Goal: Task Accomplishment & Management: Complete application form

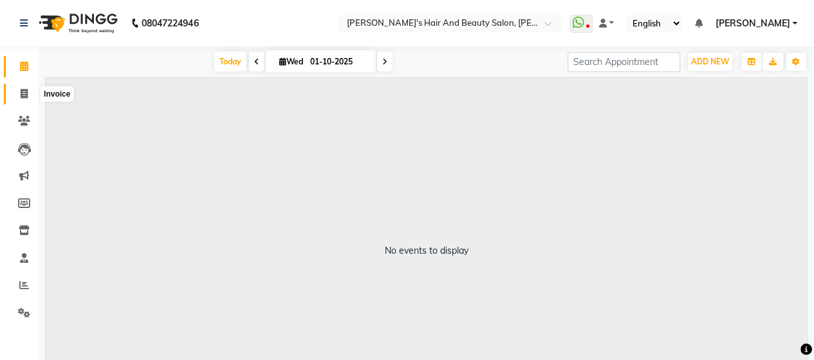
click at [30, 100] on span at bounding box center [24, 94] width 23 height 15
select select "6429"
select select "service"
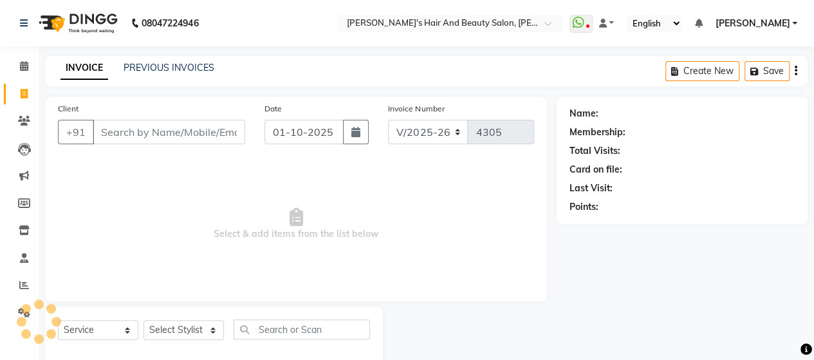
click at [151, 138] on input "Client" at bounding box center [169, 132] width 153 height 24
click at [26, 314] on icon at bounding box center [24, 313] width 12 height 10
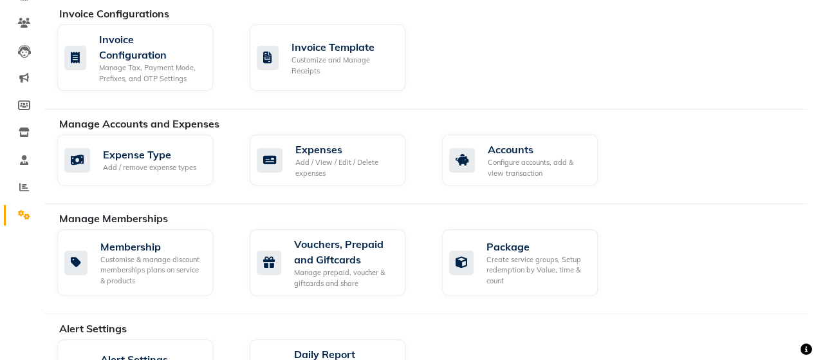
scroll to position [105, 0]
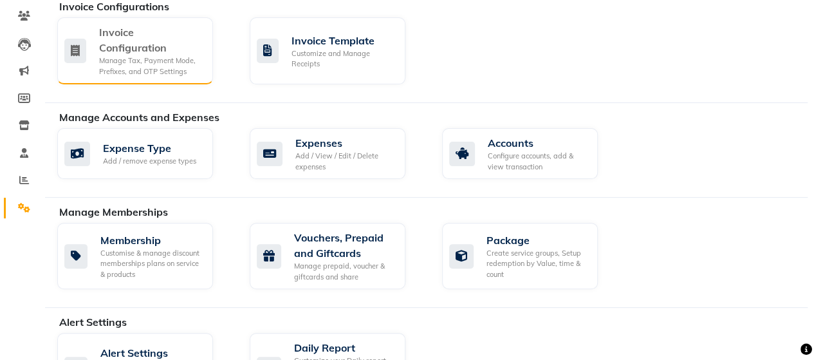
click at [161, 54] on div "Invoice Configuration" at bounding box center [151, 39] width 104 height 31
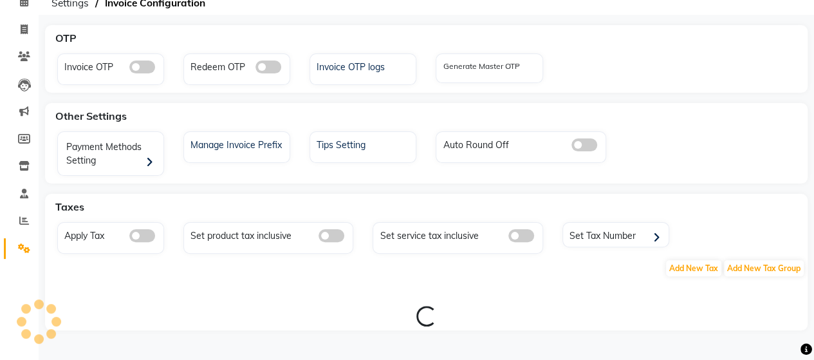
scroll to position [105, 0]
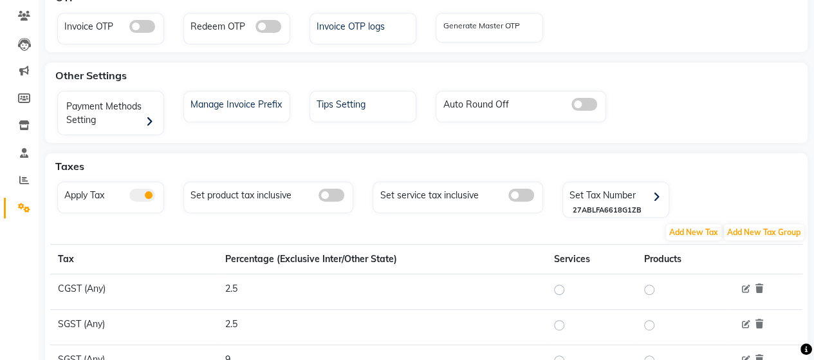
click at [516, 195] on span at bounding box center [522, 195] width 26 height 13
click at [509, 197] on input "checkbox" at bounding box center [509, 197] width 0 height 0
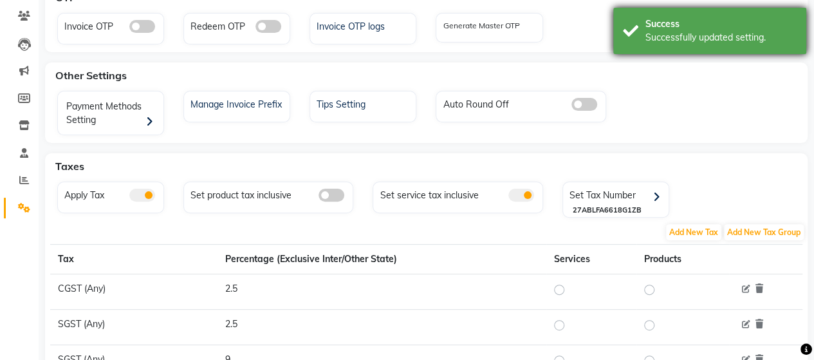
scroll to position [0, 0]
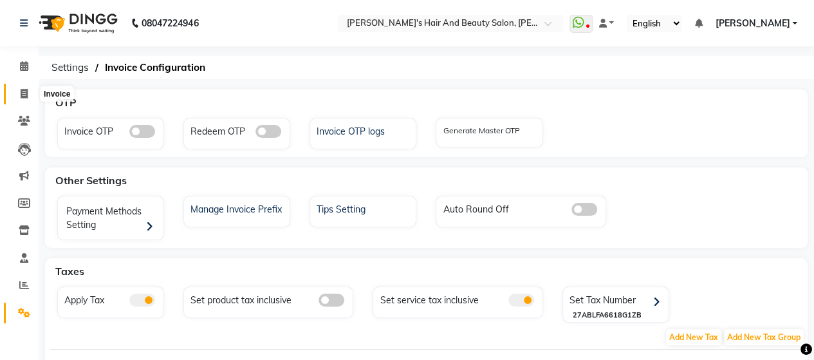
click at [16, 91] on span at bounding box center [24, 94] width 23 height 15
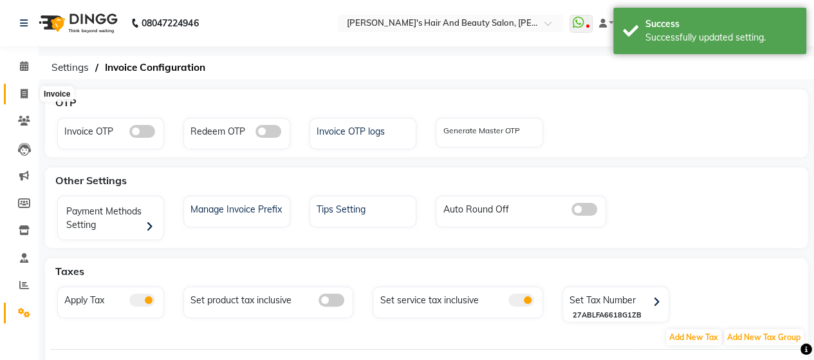
select select "6429"
select select "service"
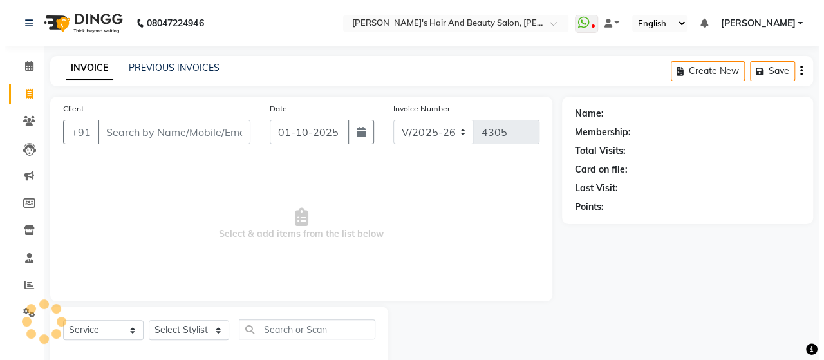
scroll to position [26, 0]
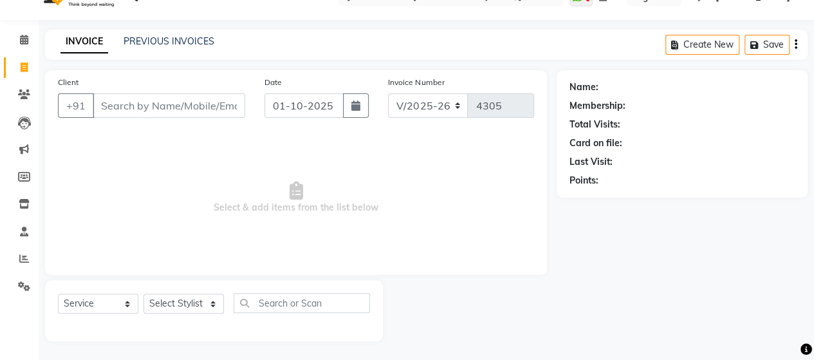
click at [172, 110] on input "Client" at bounding box center [169, 105] width 153 height 24
type input "7355950974"
click at [203, 104] on span "Add Client" at bounding box center [212, 105] width 51 height 13
select select "22"
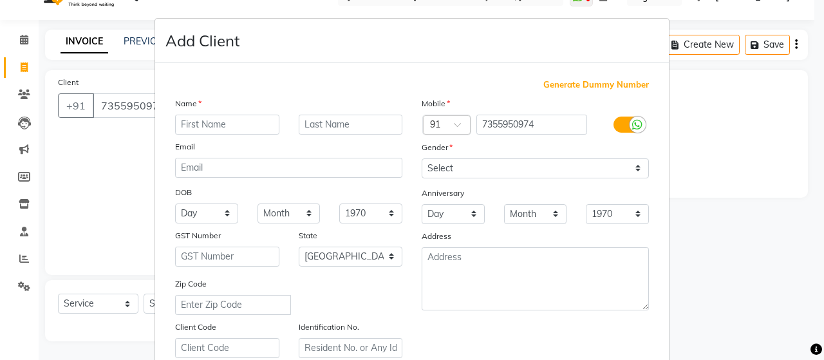
click at [214, 126] on input "text" at bounding box center [227, 125] width 104 height 20
type input "Nushrat"
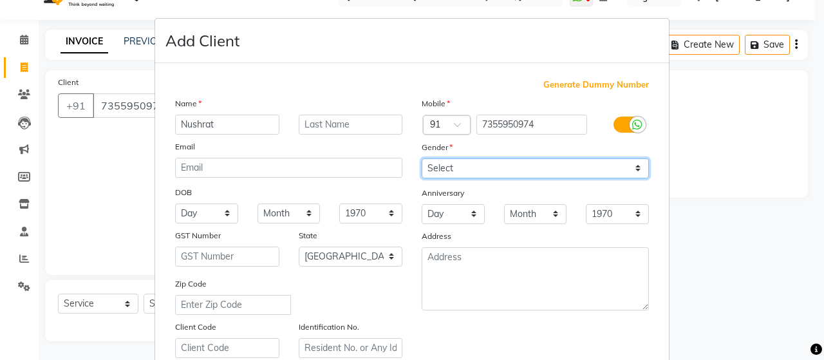
click at [433, 172] on select "Select [DEMOGRAPHIC_DATA] [DEMOGRAPHIC_DATA] Other Prefer Not To Say" at bounding box center [535, 168] width 227 height 20
select select "[DEMOGRAPHIC_DATA]"
click at [422, 158] on select "Select [DEMOGRAPHIC_DATA] [DEMOGRAPHIC_DATA] Other Prefer Not To Say" at bounding box center [535, 168] width 227 height 20
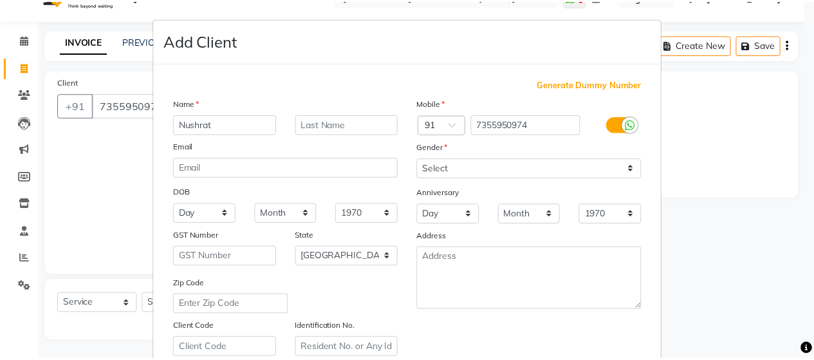
scroll to position [232, 0]
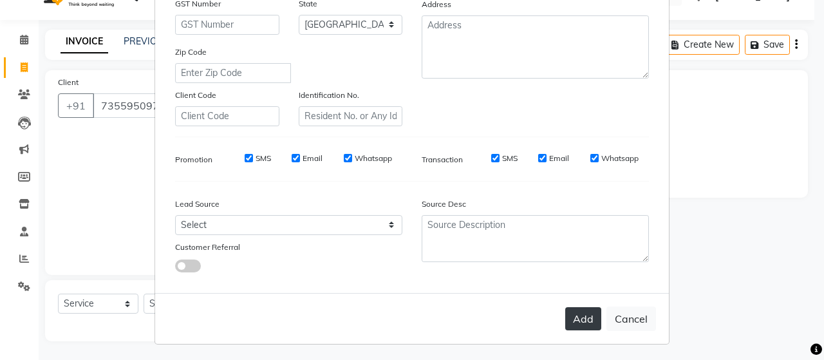
click at [583, 308] on button "Add" at bounding box center [583, 318] width 36 height 23
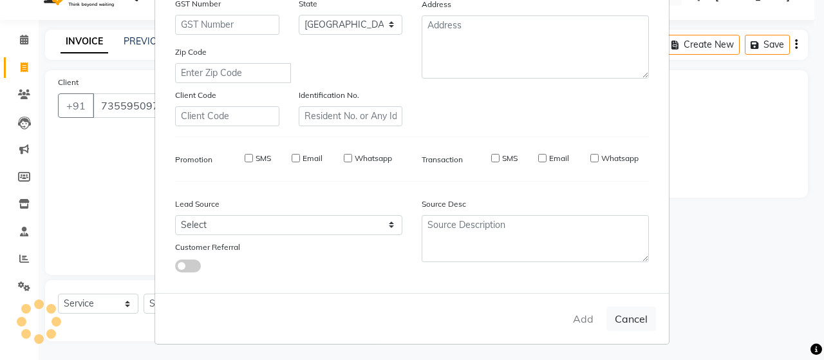
type input "73******74"
select select
select select "null"
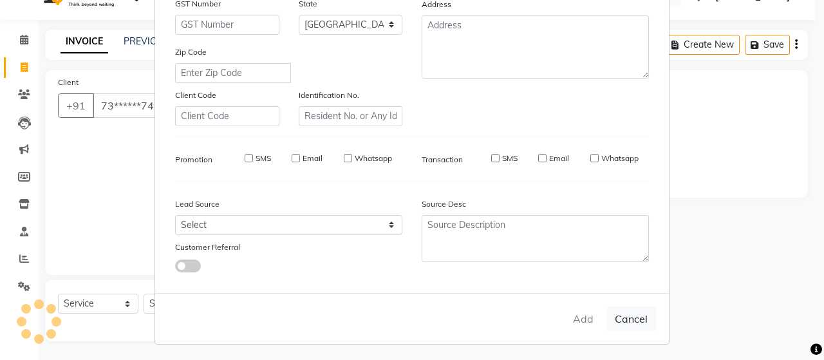
select select
checkbox input "false"
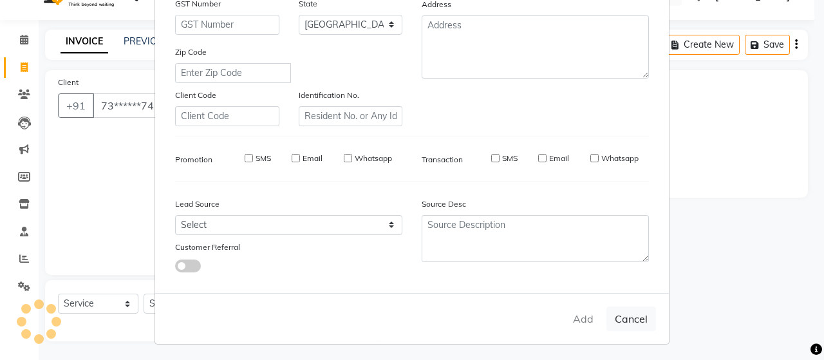
checkbox input "false"
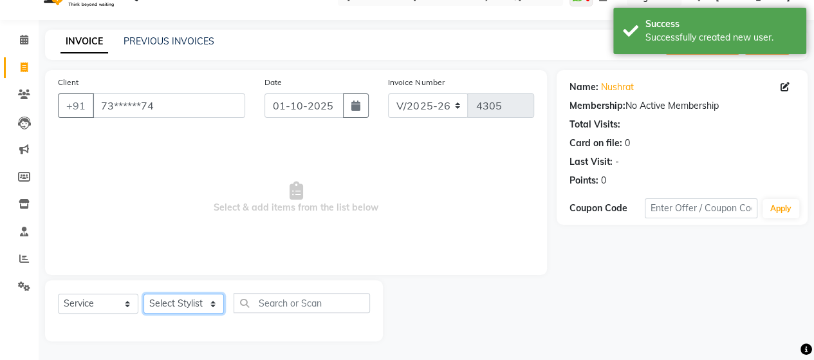
click at [175, 305] on select "Select Stylist Admin Datta Durga [PERSON_NAME] [PERSON_NAME] [PERSON_NAME] Rohit" at bounding box center [184, 304] width 80 height 20
select select "58673"
click at [144, 294] on select "Select Stylist Admin Datta Durga [PERSON_NAME] [PERSON_NAME] [PERSON_NAME] Rohit" at bounding box center [184, 304] width 80 height 20
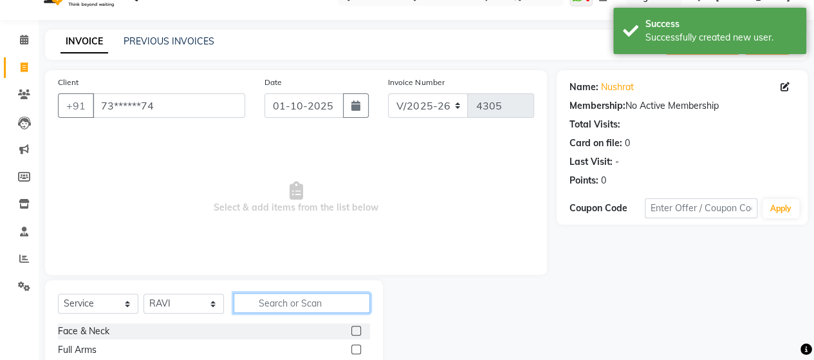
click at [268, 295] on input "text" at bounding box center [302, 303] width 136 height 20
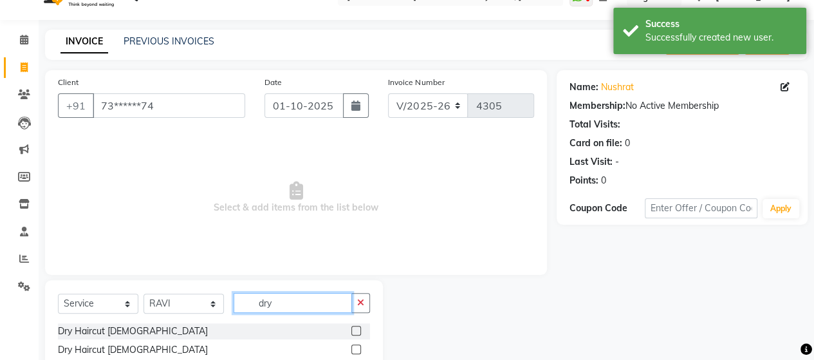
type input "dry"
click at [353, 333] on label at bounding box center [357, 331] width 10 height 10
click at [353, 333] on input "checkbox" at bounding box center [356, 331] width 8 height 8
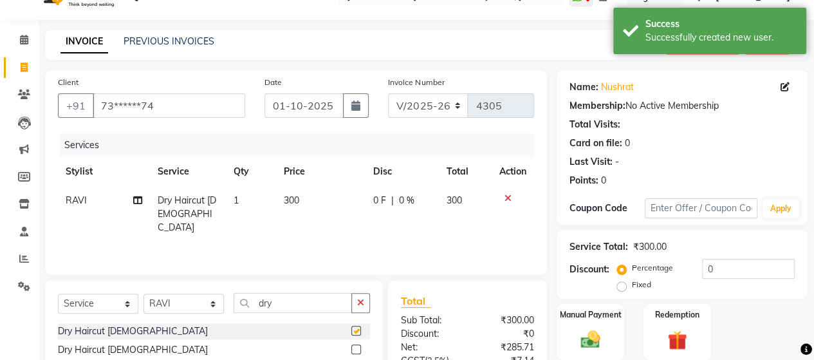
checkbox input "false"
click at [608, 330] on div "Manual Payment" at bounding box center [591, 332] width 70 height 59
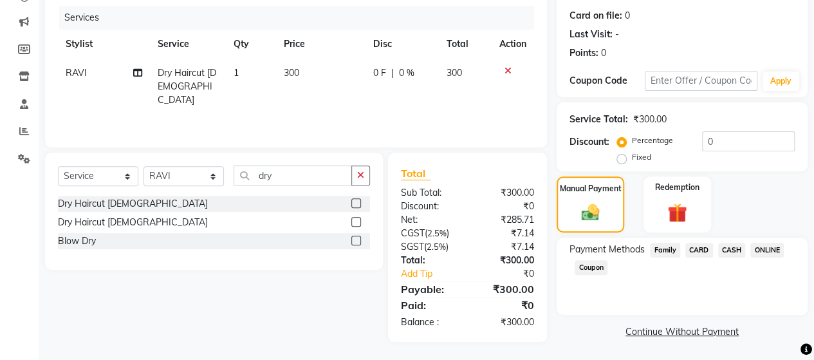
click at [769, 252] on span "ONLINE" at bounding box center [767, 250] width 33 height 15
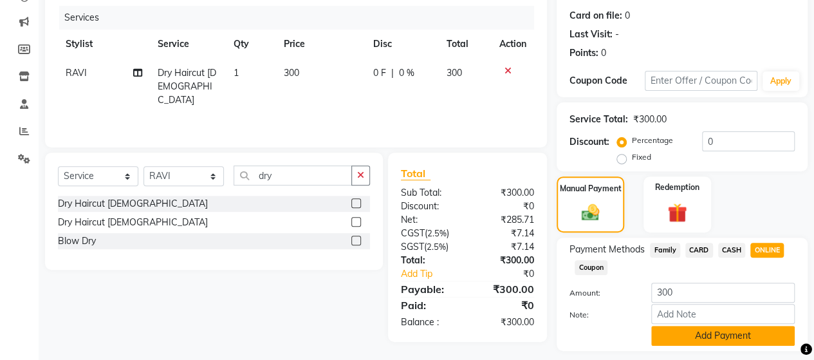
click at [733, 326] on button "Add Payment" at bounding box center [724, 336] width 144 height 20
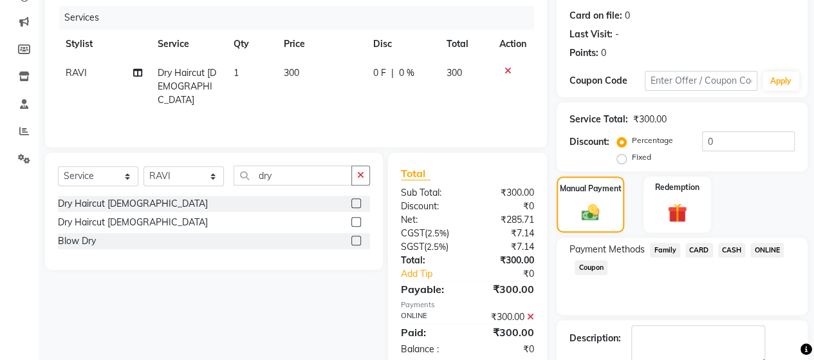
scroll to position [225, 0]
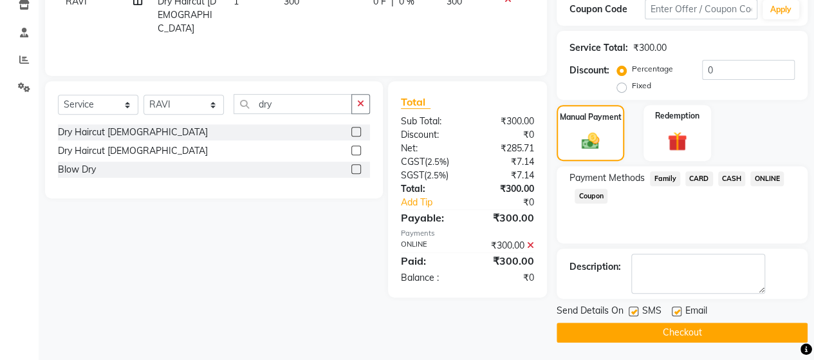
click at [719, 328] on button "Checkout" at bounding box center [682, 333] width 251 height 20
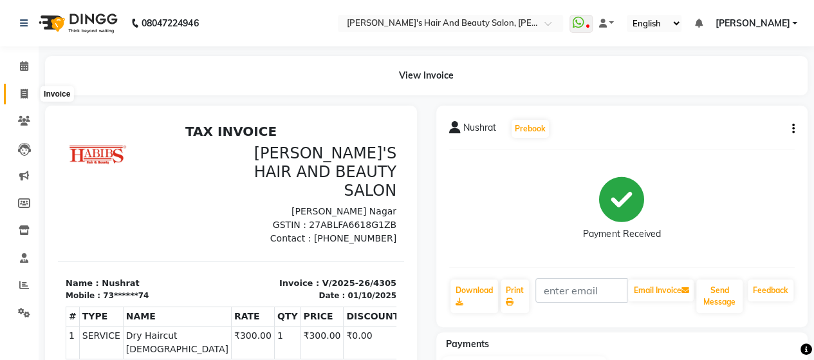
click at [29, 92] on span at bounding box center [24, 94] width 23 height 15
select select "service"
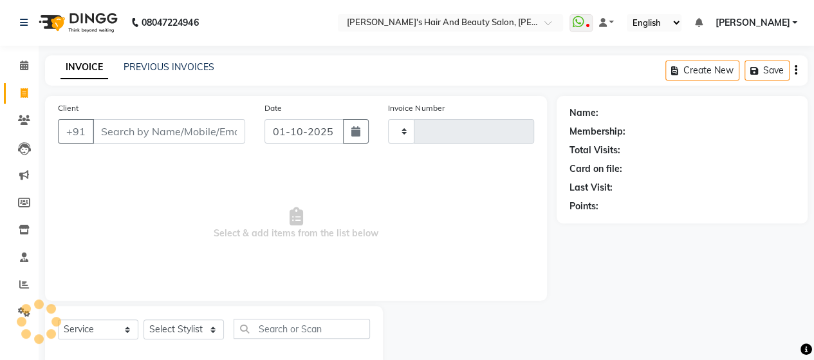
type input "4306"
select select "6429"
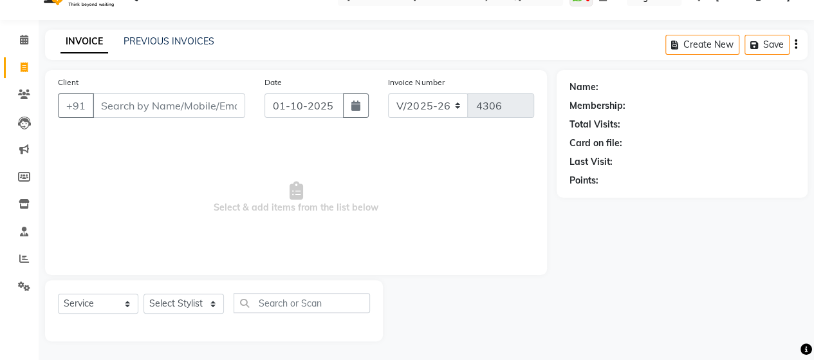
click at [110, 100] on input "Client" at bounding box center [169, 105] width 153 height 24
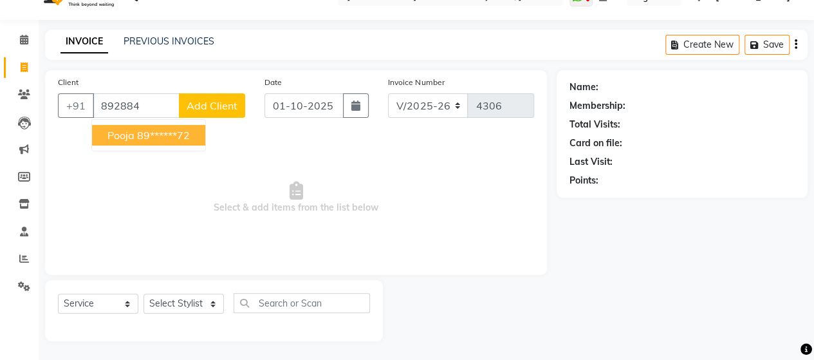
click at [160, 133] on ngb-highlight "89******72" at bounding box center [163, 135] width 53 height 13
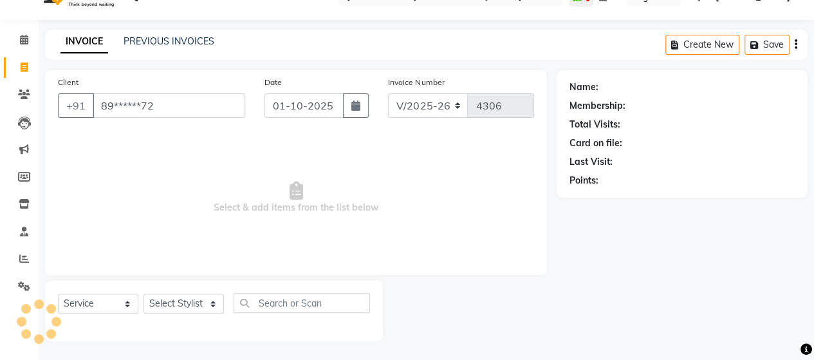
type input "89******72"
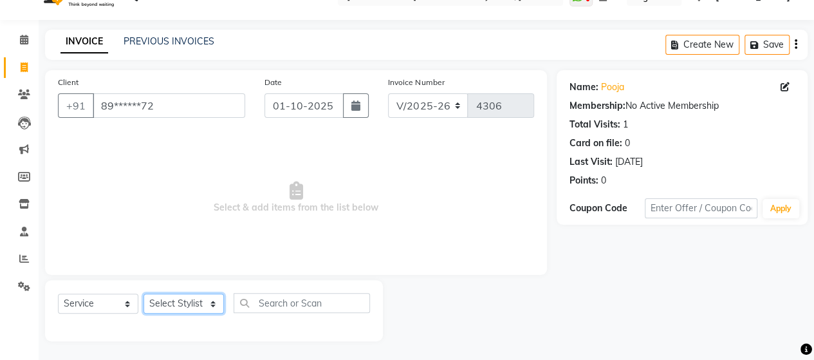
click at [187, 303] on select "Select Stylist Admin Datta Durga [PERSON_NAME] [PERSON_NAME] [PERSON_NAME] Rohit" at bounding box center [184, 304] width 80 height 20
select select "48828"
click at [144, 294] on select "Select Stylist Admin Datta Durga [PERSON_NAME] [PERSON_NAME] [PERSON_NAME] Rohit" at bounding box center [184, 304] width 80 height 20
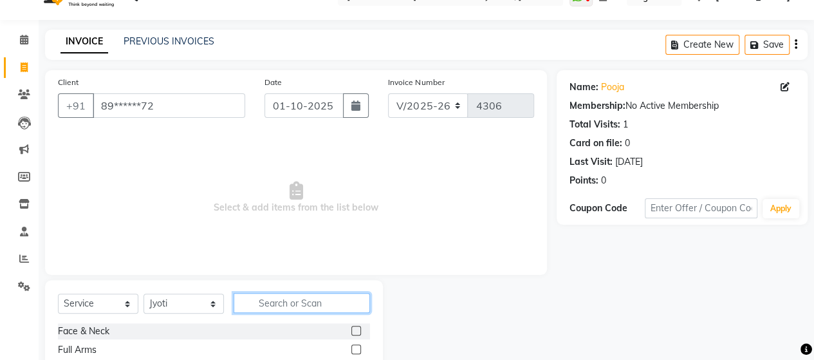
click at [286, 306] on input "text" at bounding box center [302, 303] width 136 height 20
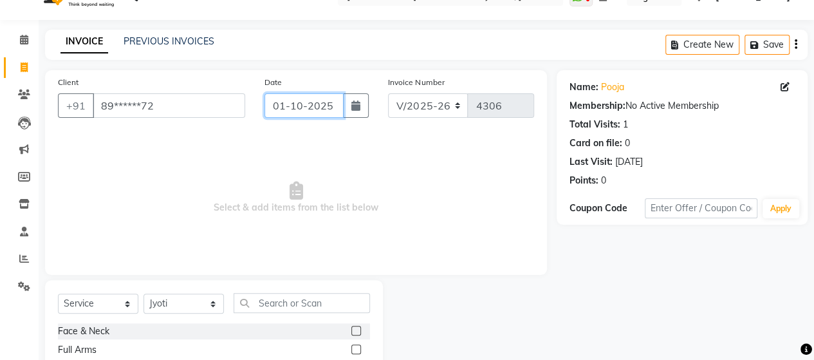
click at [314, 113] on input "01-10-2025" at bounding box center [305, 105] width 80 height 24
select select "10"
select select "2025"
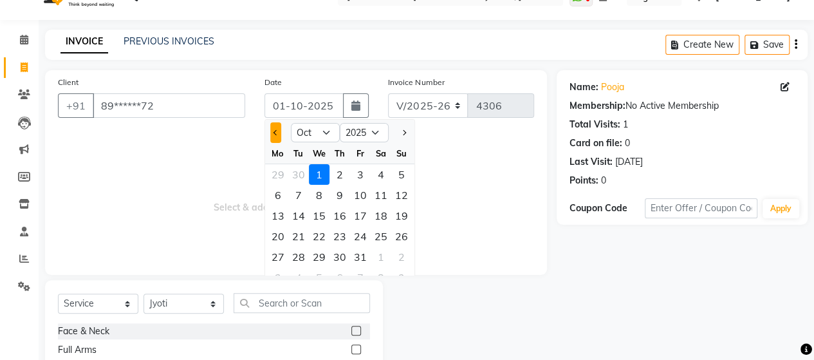
click at [270, 126] on button "Previous month" at bounding box center [275, 132] width 11 height 21
select select "9"
click at [297, 252] on div "30" at bounding box center [298, 257] width 21 height 21
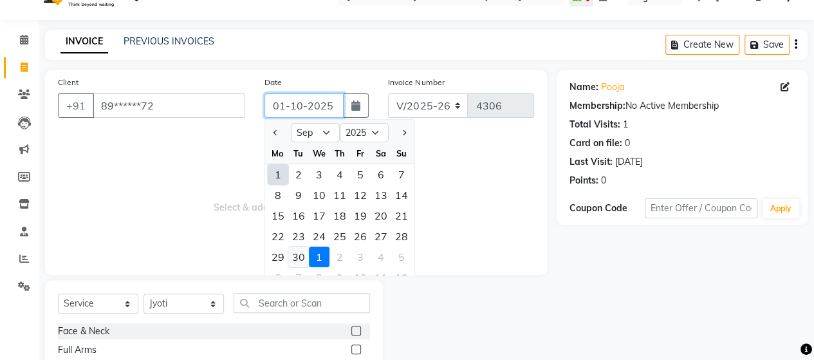
type input "30-09-2025"
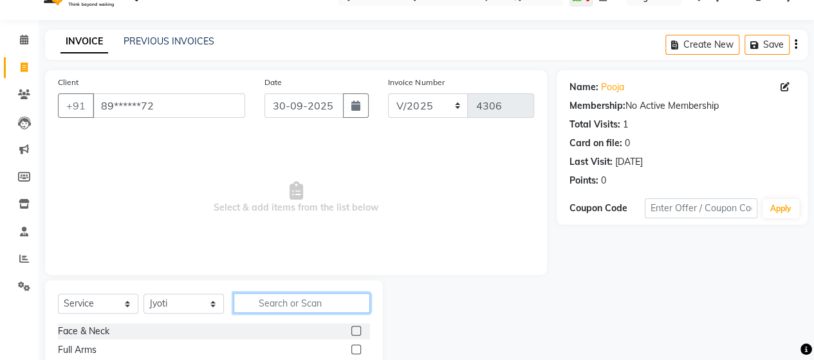
click at [272, 308] on input "text" at bounding box center [302, 303] width 136 height 20
type input "eye"
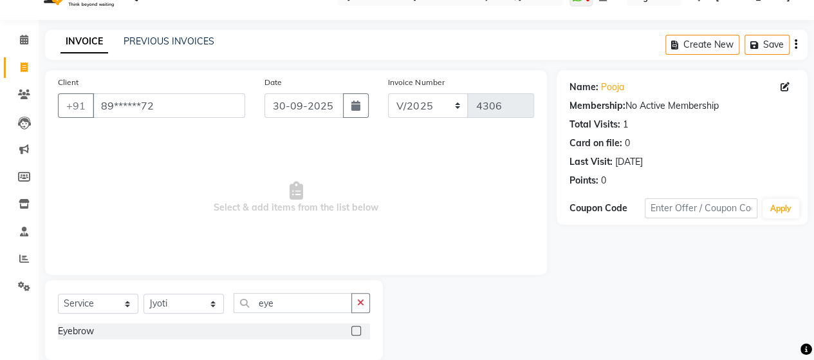
click at [359, 332] on label at bounding box center [357, 331] width 10 height 10
click at [359, 332] on input "checkbox" at bounding box center [356, 331] width 8 height 8
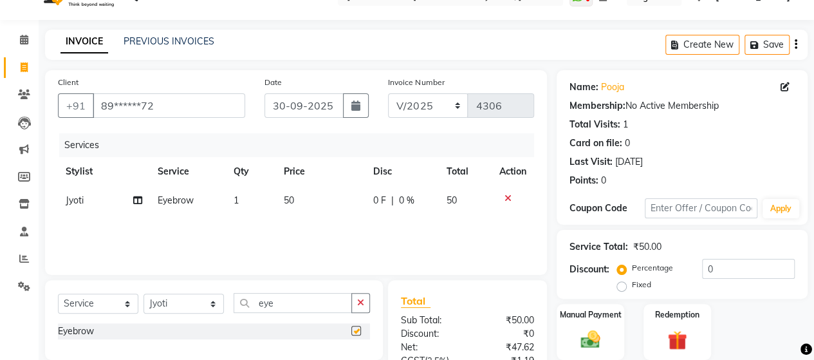
checkbox input "false"
click at [306, 302] on input "eye" at bounding box center [293, 303] width 118 height 20
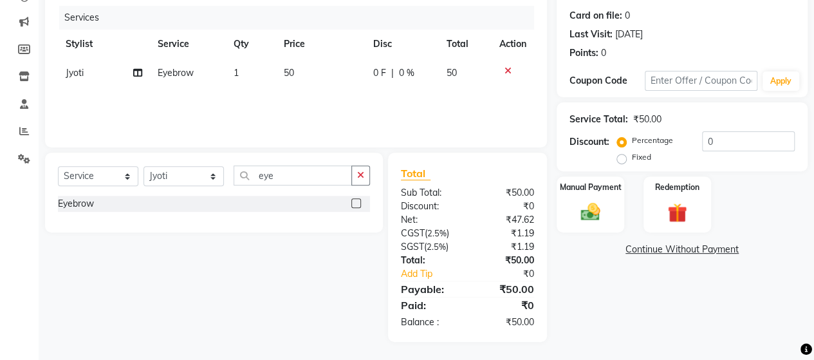
click at [511, 70] on div at bounding box center [513, 70] width 27 height 9
click at [509, 71] on icon at bounding box center [508, 70] width 7 height 9
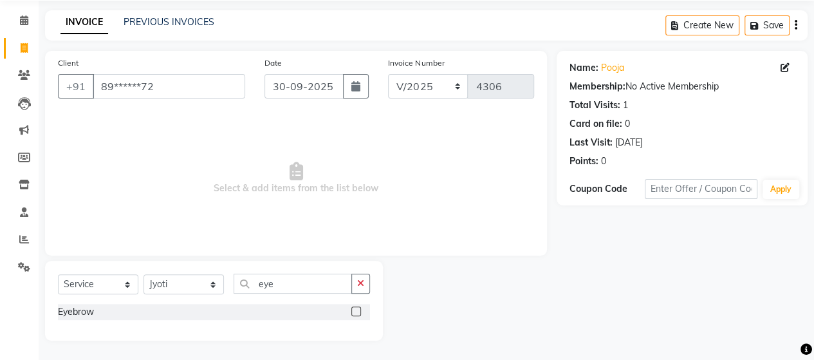
scroll to position [45, 0]
click at [17, 15] on span at bounding box center [24, 21] width 23 height 15
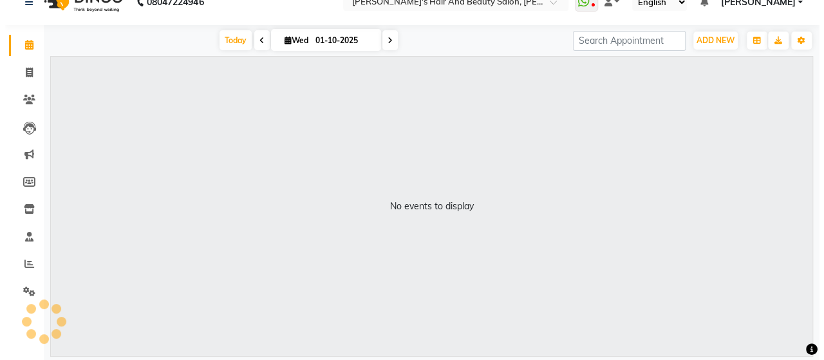
scroll to position [21, 0]
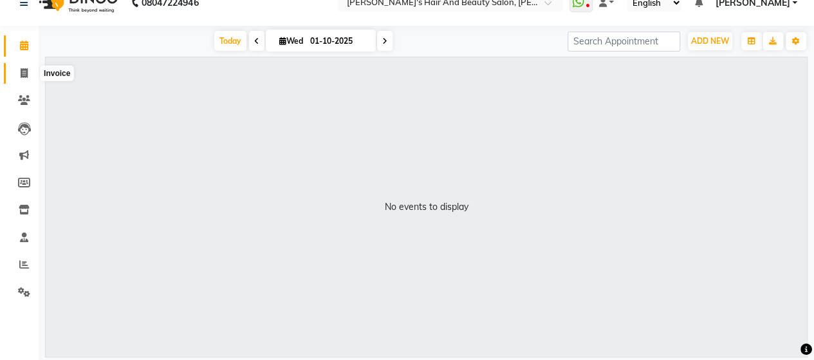
click at [21, 73] on icon at bounding box center [24, 73] width 7 height 10
select select "6429"
select select "service"
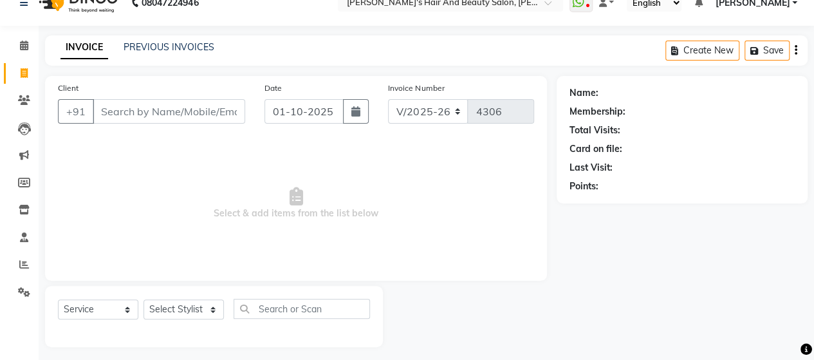
click at [127, 113] on input "Client" at bounding box center [169, 111] width 153 height 24
type input "9096935294"
click at [216, 105] on span "Add Client" at bounding box center [212, 111] width 51 height 13
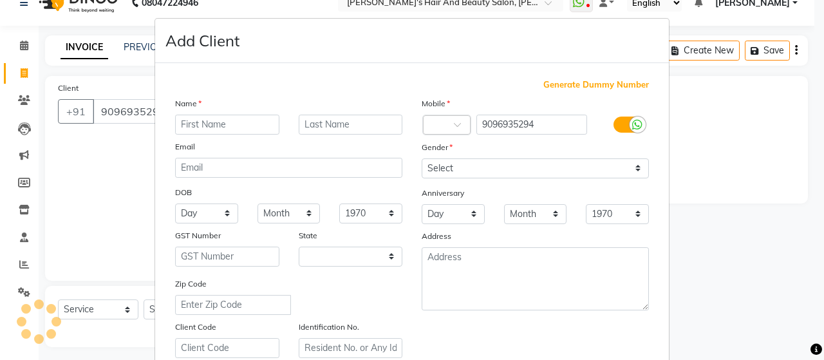
select select "22"
click at [215, 124] on input "text" at bounding box center [227, 125] width 104 height 20
type input "Simran"
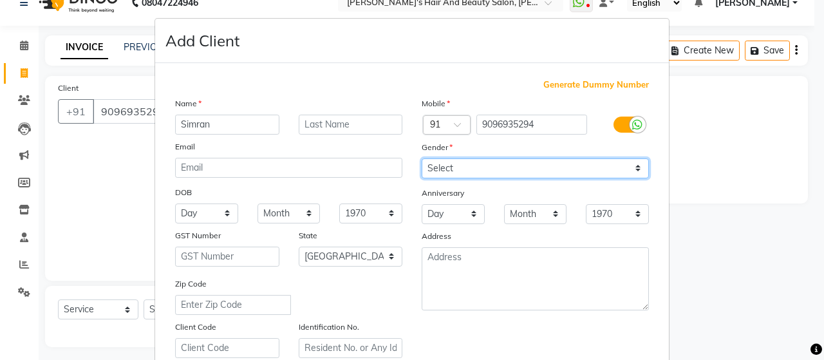
click at [427, 163] on select "Select [DEMOGRAPHIC_DATA] [DEMOGRAPHIC_DATA] Other Prefer Not To Say" at bounding box center [535, 168] width 227 height 20
select select "[DEMOGRAPHIC_DATA]"
click at [422, 158] on select "Select [DEMOGRAPHIC_DATA] [DEMOGRAPHIC_DATA] Other Prefer Not To Say" at bounding box center [535, 168] width 227 height 20
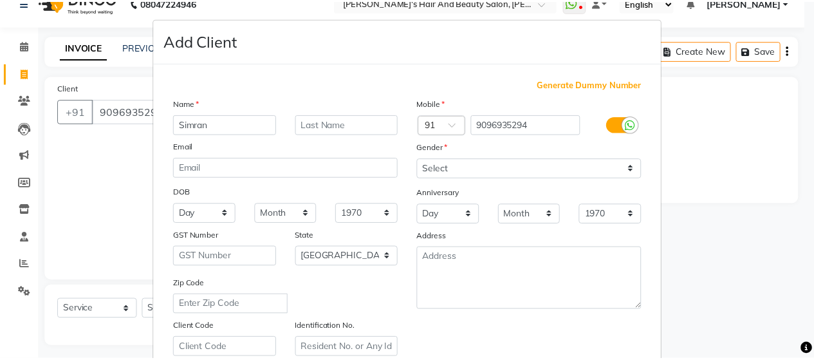
scroll to position [232, 0]
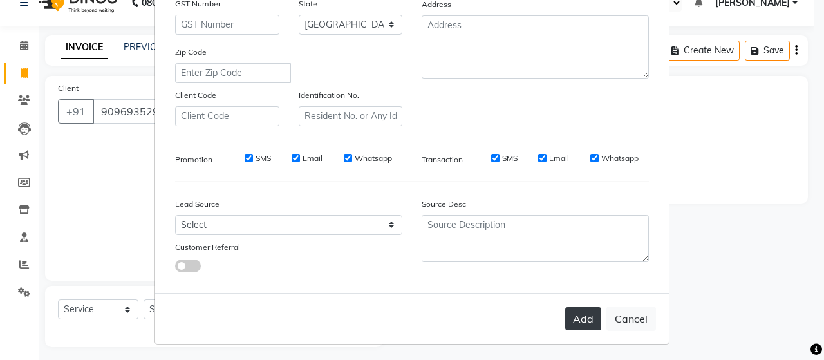
click at [583, 307] on button "Add" at bounding box center [583, 318] width 36 height 23
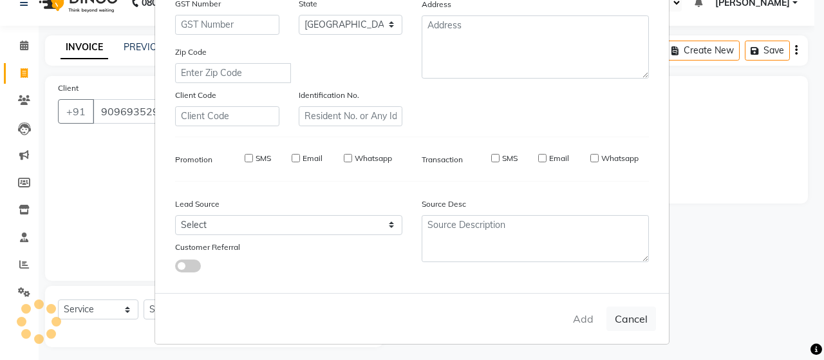
type input "90******94"
select select
select select "null"
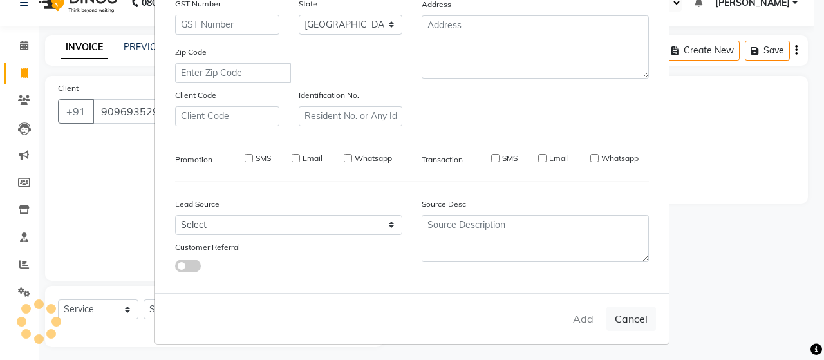
select select
checkbox input "false"
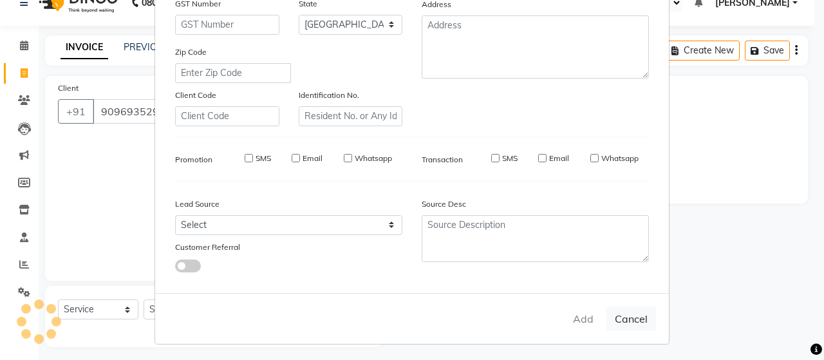
checkbox input "false"
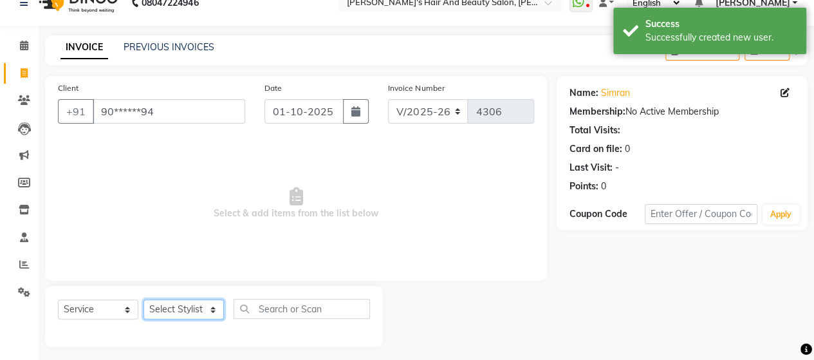
click at [178, 306] on select "Select Stylist Admin Datta Durga [PERSON_NAME] [PERSON_NAME] [PERSON_NAME] Rohit" at bounding box center [184, 309] width 80 height 20
select select "48829"
click at [144, 299] on select "Select Stylist Admin Datta Durga [PERSON_NAME] [PERSON_NAME] [PERSON_NAME] Rohit" at bounding box center [184, 309] width 80 height 20
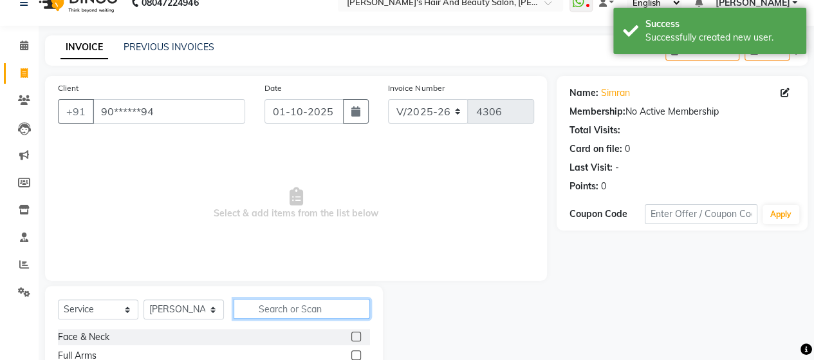
click at [281, 311] on input "text" at bounding box center [302, 309] width 136 height 20
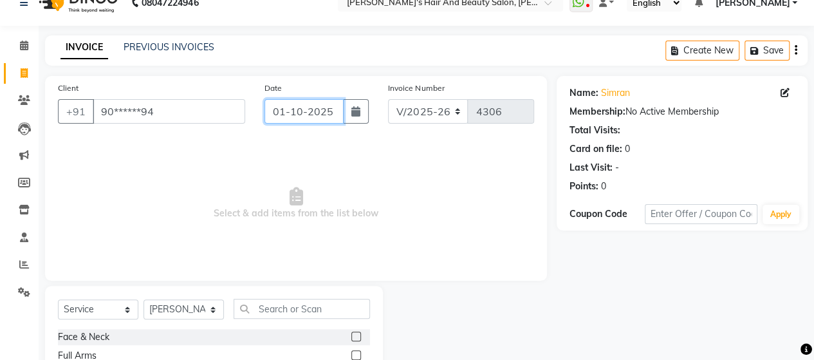
click at [308, 111] on input "01-10-2025" at bounding box center [305, 111] width 80 height 24
select select "10"
select select "2025"
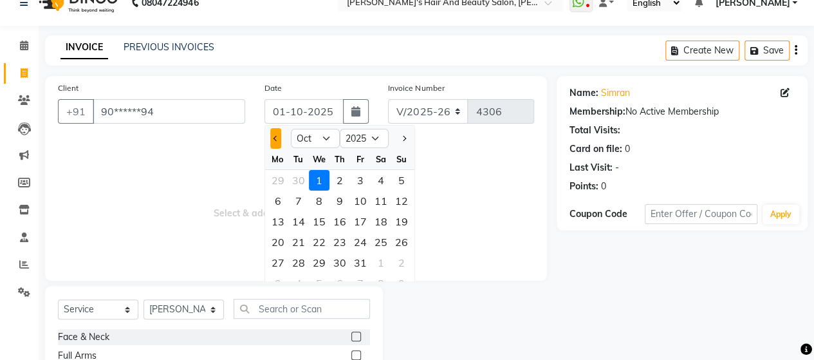
click at [278, 136] on button "Previous month" at bounding box center [275, 138] width 11 height 21
select select "9"
click at [305, 261] on div "30" at bounding box center [298, 262] width 21 height 21
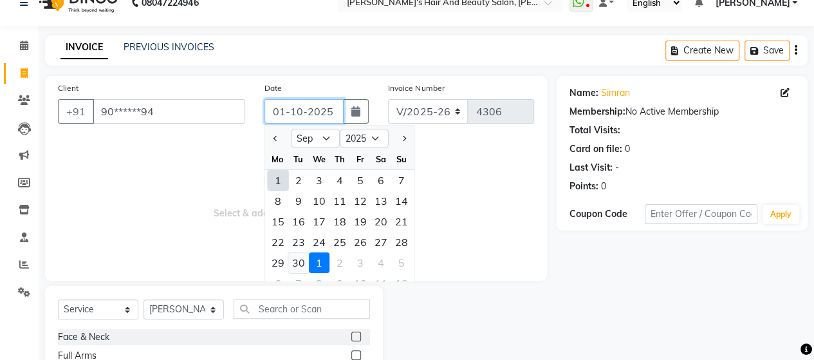
type input "30-09-2025"
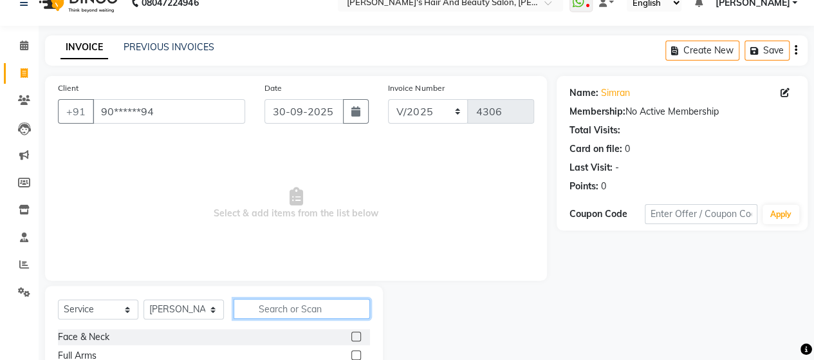
click at [267, 312] on input "text" at bounding box center [302, 309] width 136 height 20
type input "dry"
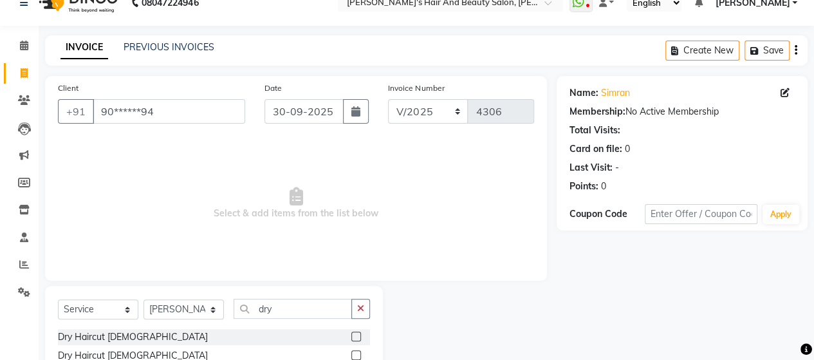
click at [354, 337] on label at bounding box center [357, 337] width 10 height 10
click at [354, 337] on input "checkbox" at bounding box center [356, 337] width 8 height 8
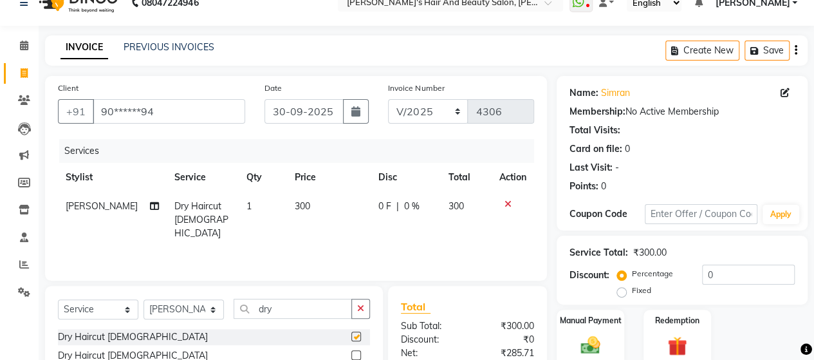
checkbox input "false"
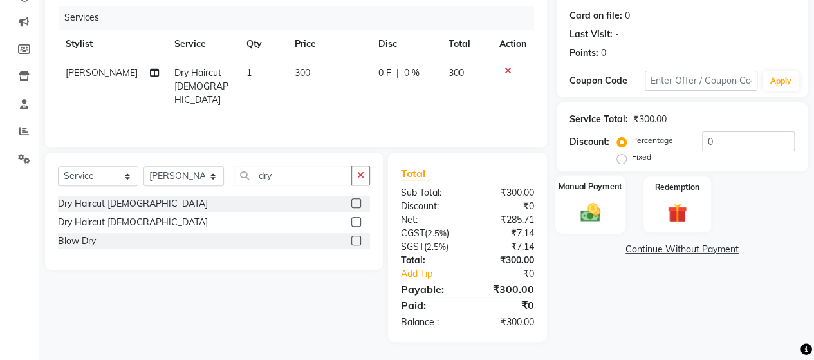
click at [596, 220] on img at bounding box center [590, 211] width 33 height 23
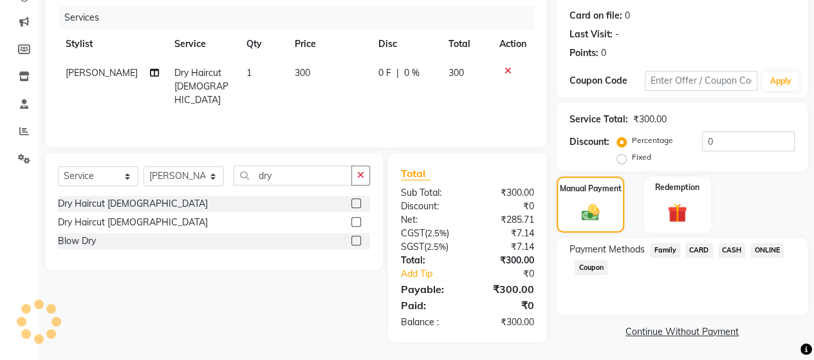
click at [760, 252] on span "ONLINE" at bounding box center [767, 250] width 33 height 15
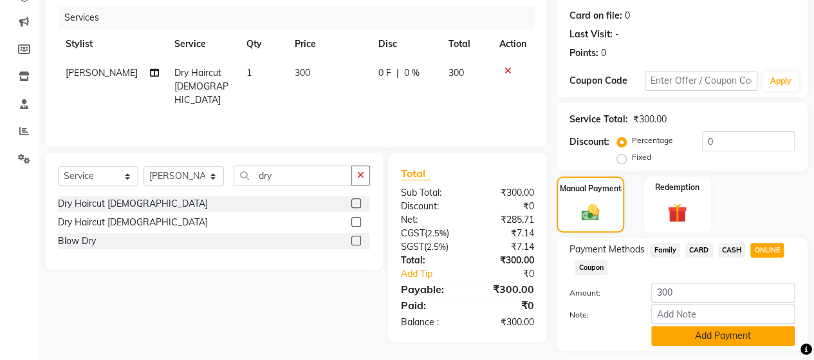
click at [722, 330] on button "Add Payment" at bounding box center [724, 336] width 144 height 20
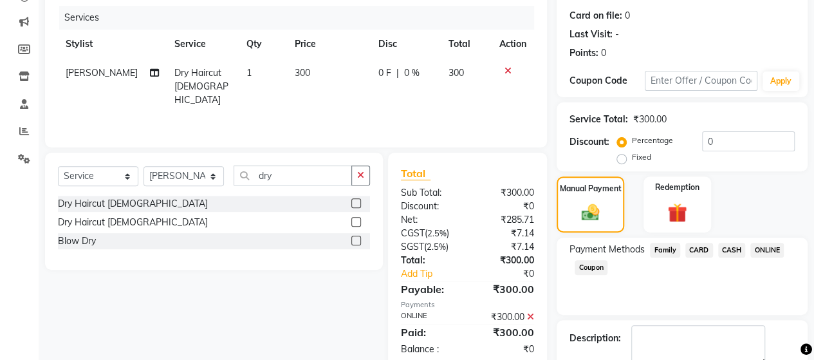
scroll to position [225, 0]
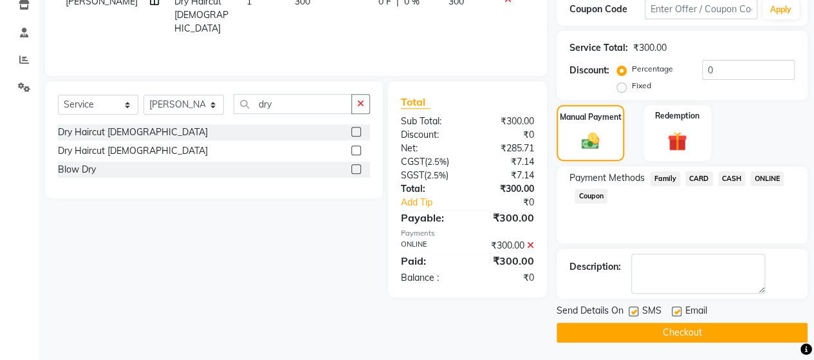
drag, startPoint x: 801, startPoint y: 297, endPoint x: 823, endPoint y: 385, distance: 91.0
click at [702, 324] on button "Checkout" at bounding box center [682, 333] width 251 height 20
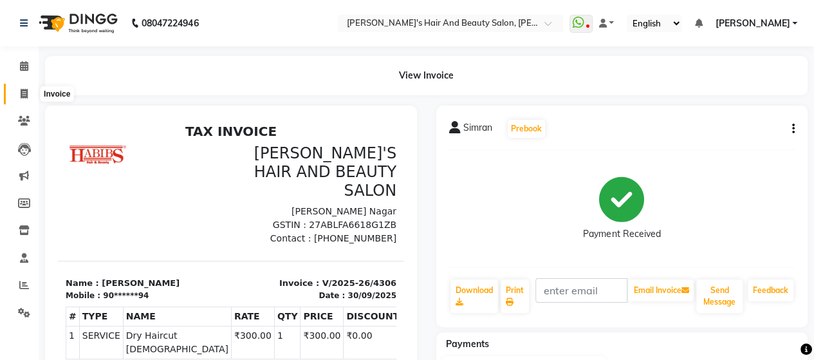
click at [23, 96] on icon at bounding box center [24, 94] width 7 height 10
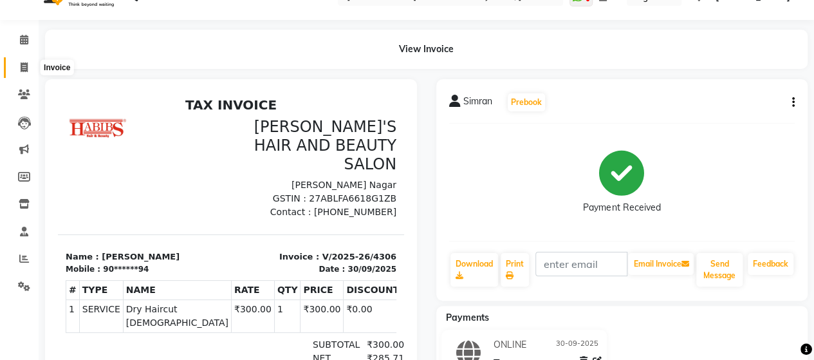
select select "service"
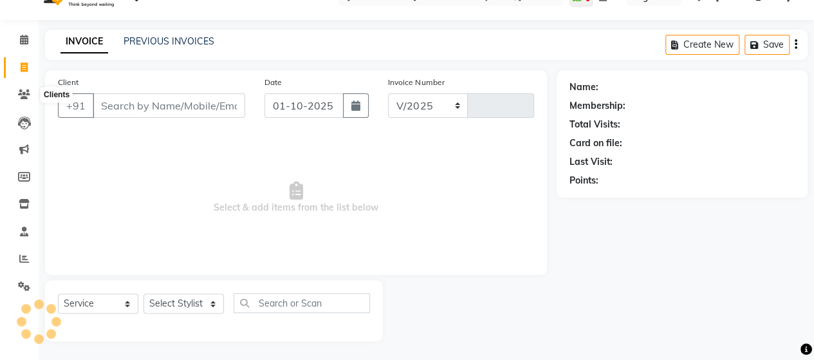
select select "6429"
type input "4307"
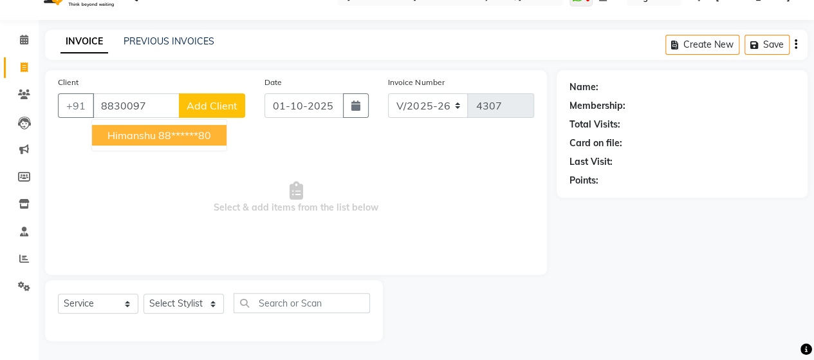
click at [135, 133] on span "Himanshu" at bounding box center [132, 135] width 48 height 13
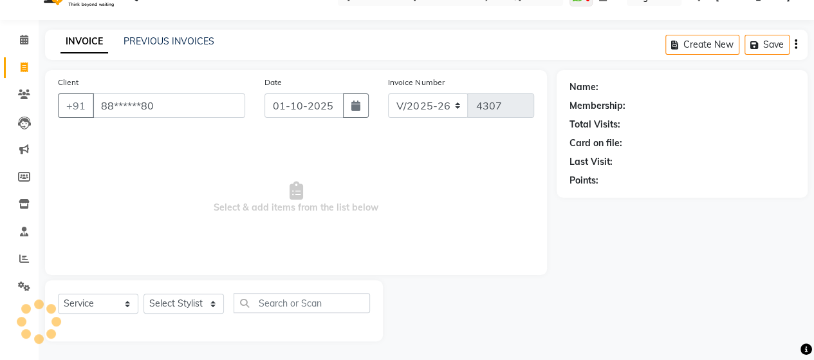
type input "88******80"
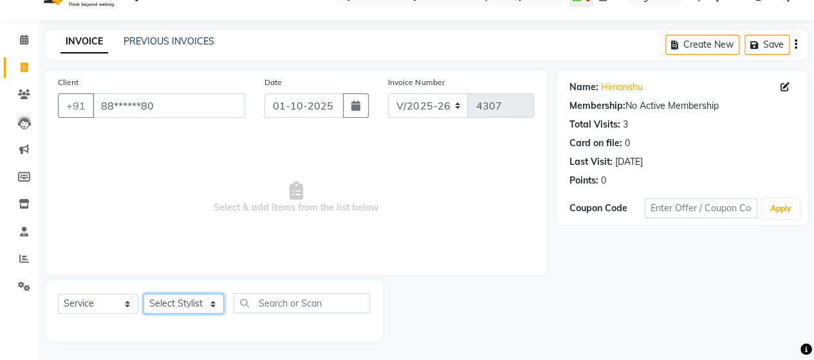
click at [179, 294] on select "Select Stylist Admin Datta Durga [PERSON_NAME] [PERSON_NAME] [PERSON_NAME] Rohit" at bounding box center [184, 304] width 80 height 20
select select "58673"
click at [144, 294] on select "Select Stylist Admin Datta Durga [PERSON_NAME] [PERSON_NAME] [PERSON_NAME] Rohit" at bounding box center [184, 304] width 80 height 20
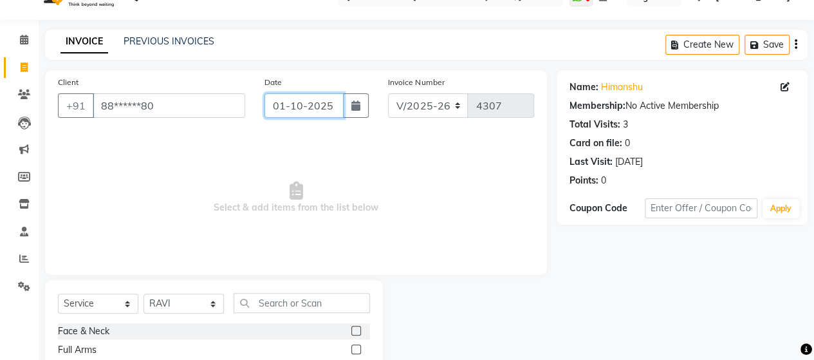
click at [303, 108] on input "01-10-2025" at bounding box center [305, 105] width 80 height 24
select select "10"
select select "2025"
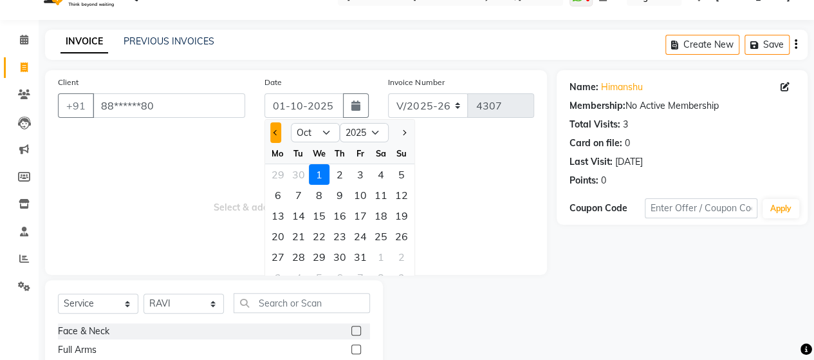
click at [279, 134] on button "Previous month" at bounding box center [275, 132] width 11 height 21
select select "9"
click at [299, 253] on div "30" at bounding box center [298, 257] width 21 height 21
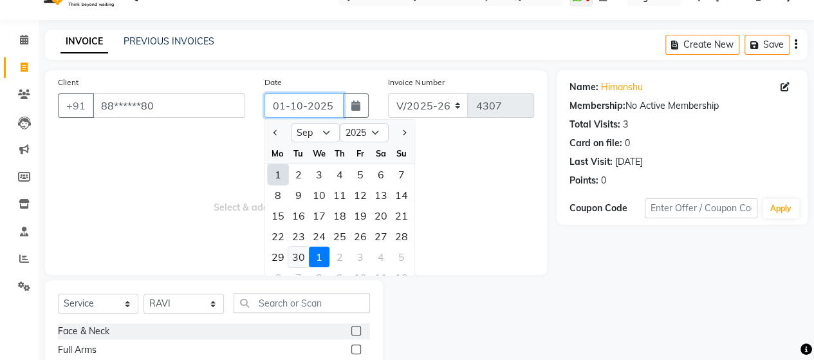
type input "30-09-2025"
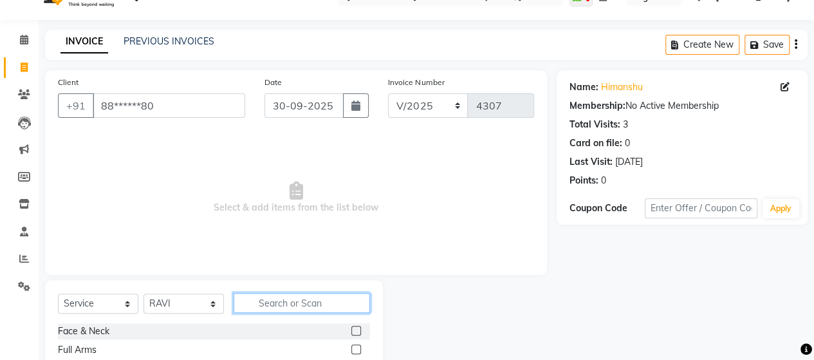
click at [276, 299] on input "text" at bounding box center [302, 303] width 136 height 20
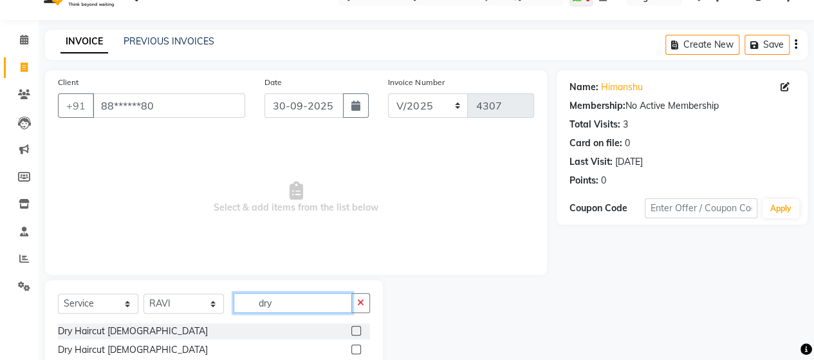
type input "dry"
click at [354, 344] on label at bounding box center [357, 349] width 10 height 10
click at [354, 346] on input "checkbox" at bounding box center [356, 350] width 8 height 8
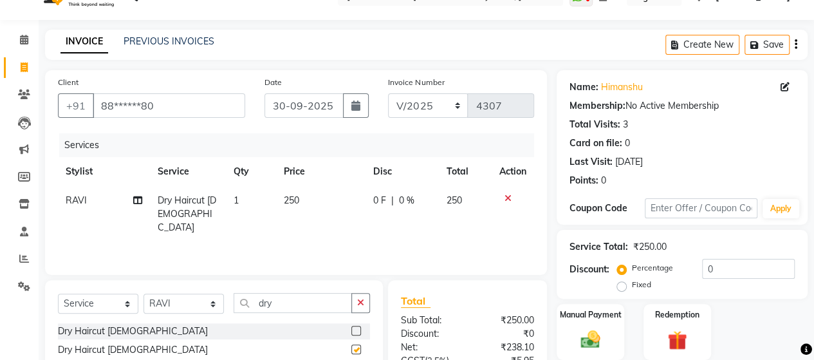
checkbox input "false"
click at [307, 307] on input "dry" at bounding box center [293, 303] width 118 height 20
type input "d"
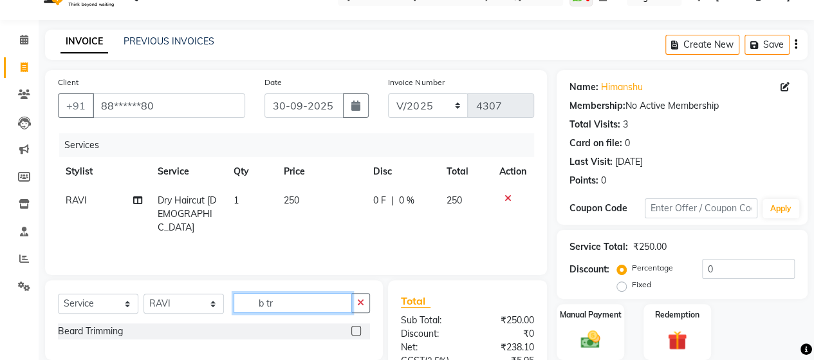
type input "b tr"
click at [357, 330] on label at bounding box center [357, 331] width 10 height 10
click at [357, 330] on input "checkbox" at bounding box center [356, 331] width 8 height 8
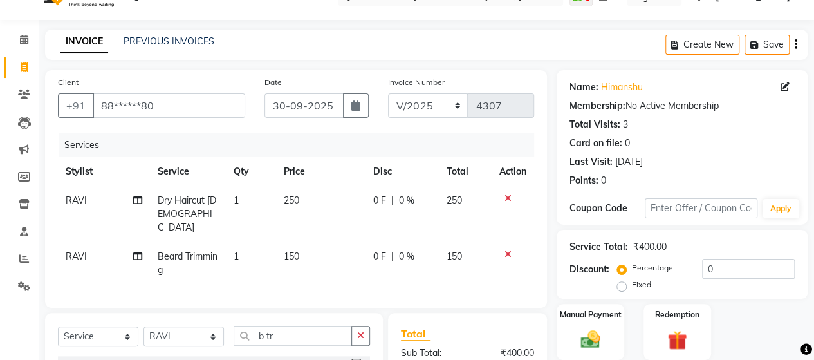
checkbox input "false"
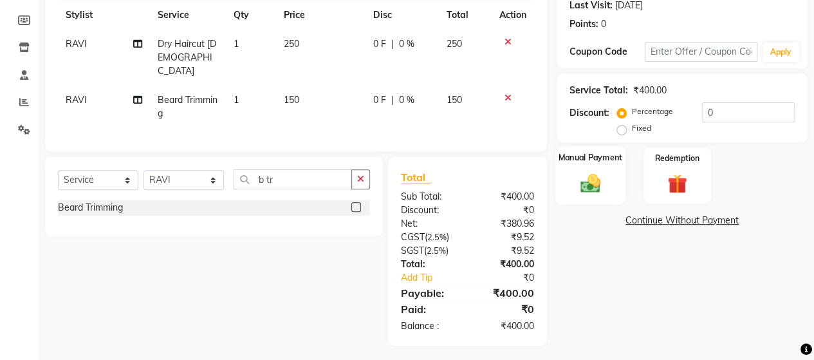
click at [617, 182] on div "Manual Payment" at bounding box center [591, 175] width 70 height 59
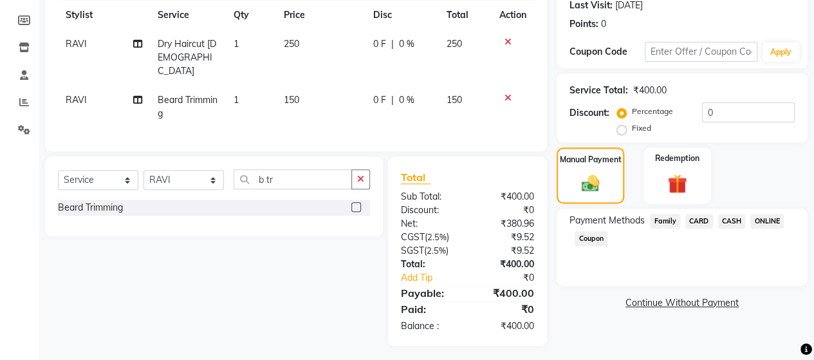
click at [761, 221] on span "ONLINE" at bounding box center [767, 221] width 33 height 15
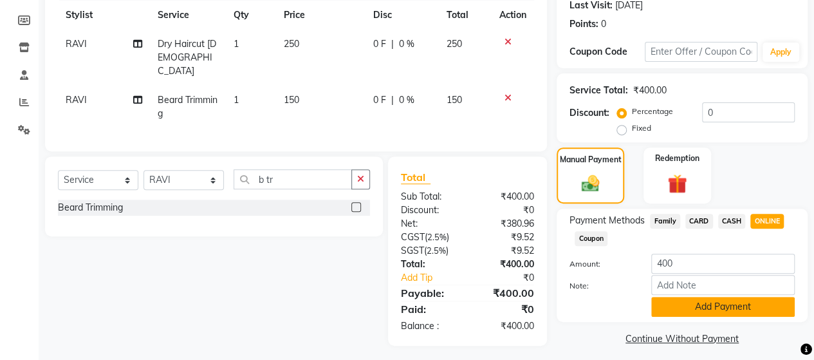
click at [755, 308] on button "Add Payment" at bounding box center [724, 307] width 144 height 20
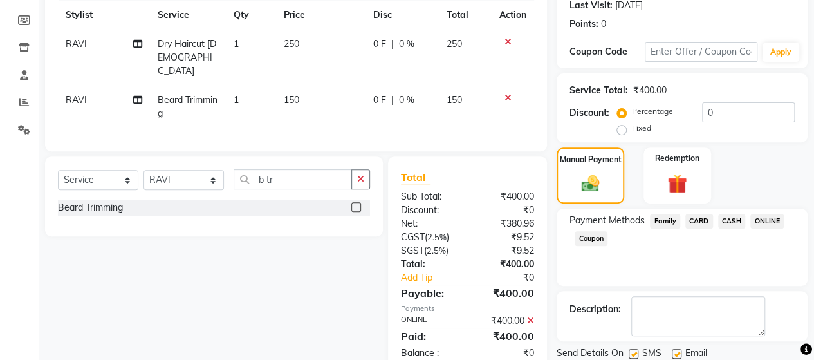
scroll to position [225, 0]
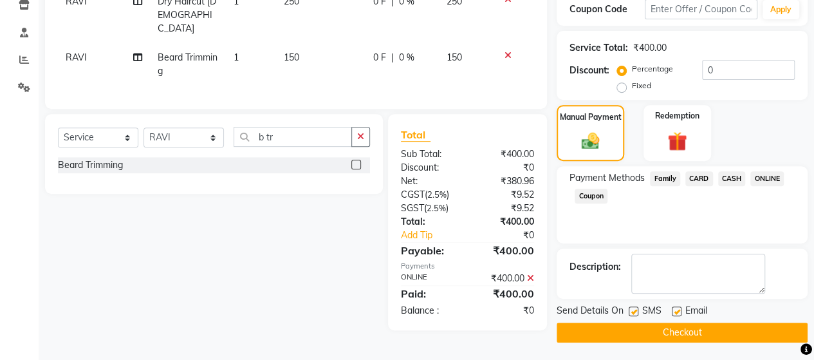
click at [733, 330] on button "Checkout" at bounding box center [682, 333] width 251 height 20
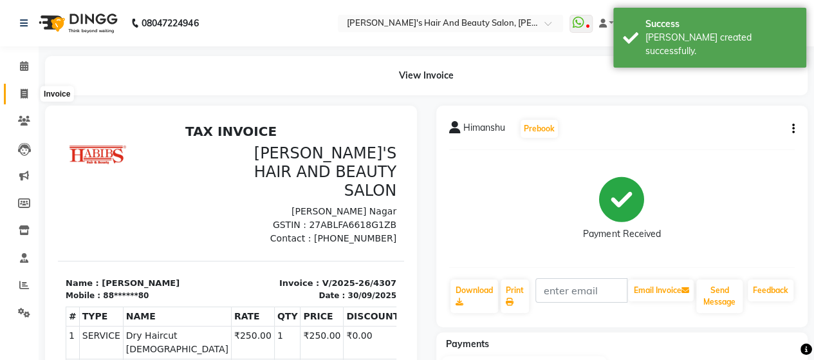
click at [26, 96] on icon at bounding box center [24, 94] width 7 height 10
select select "service"
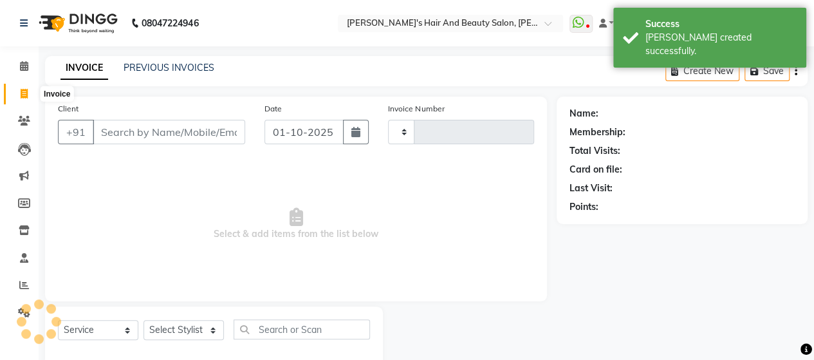
scroll to position [26, 0]
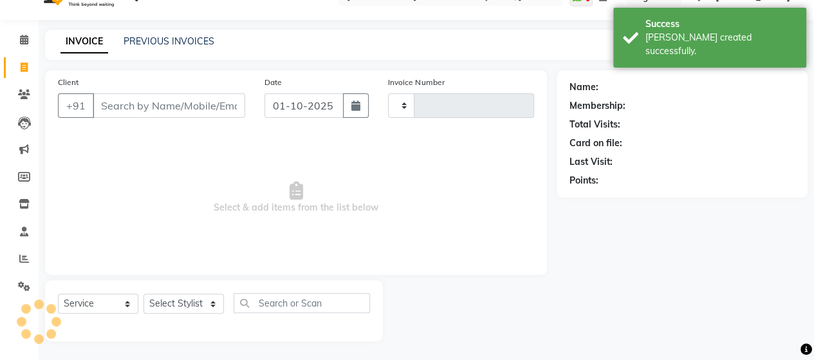
click at [108, 106] on input "Client" at bounding box center [169, 105] width 153 height 24
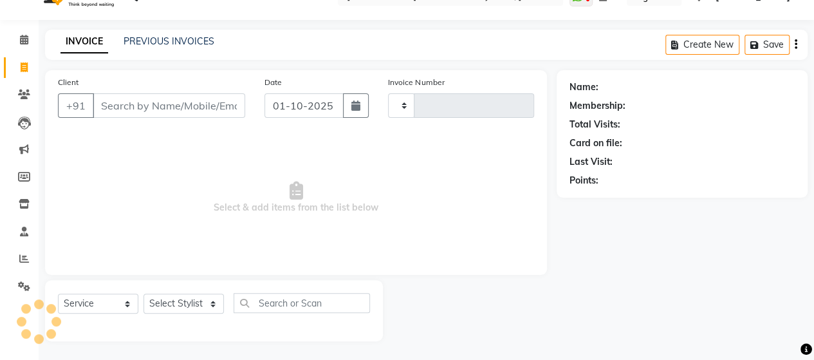
type input "4308"
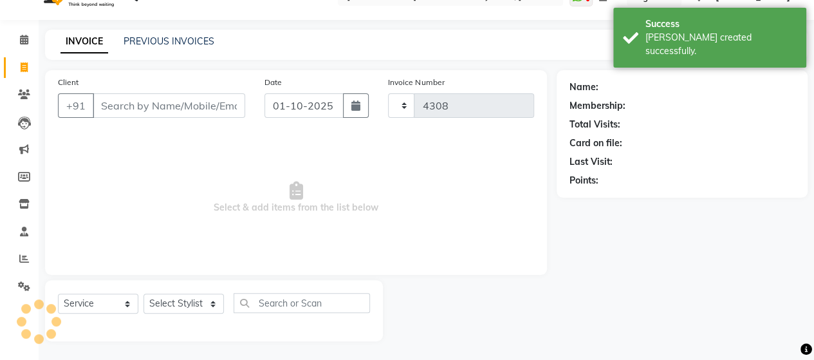
select select "6429"
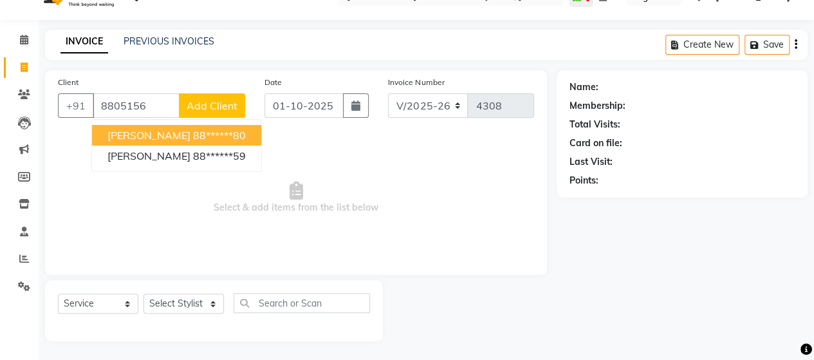
click at [193, 129] on ngb-highlight "88******80" at bounding box center [219, 135] width 53 height 13
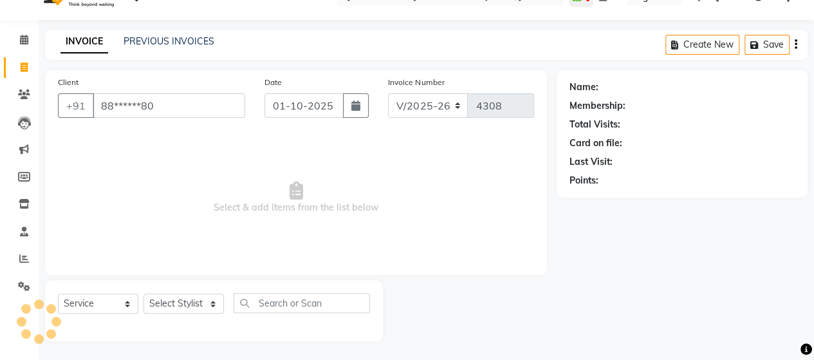
type input "88******80"
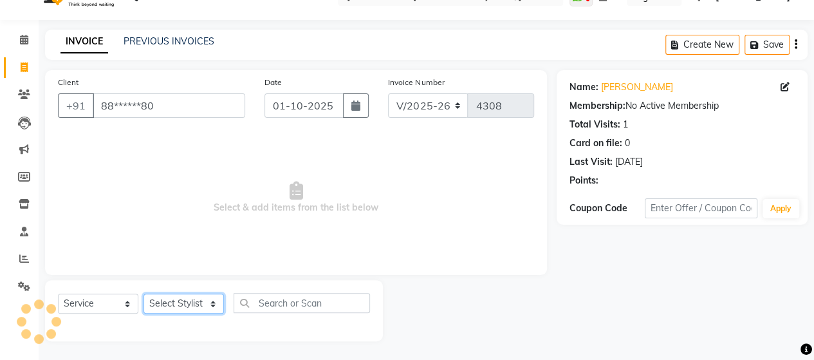
click at [172, 305] on select "Select Stylist Admin Datta Durga [PERSON_NAME] [PERSON_NAME] [PERSON_NAME] Rohit" at bounding box center [184, 304] width 80 height 20
select select "57451"
click at [144, 294] on select "Select Stylist Admin Datta Durga [PERSON_NAME] [PERSON_NAME] [PERSON_NAME] Rohit" at bounding box center [184, 304] width 80 height 20
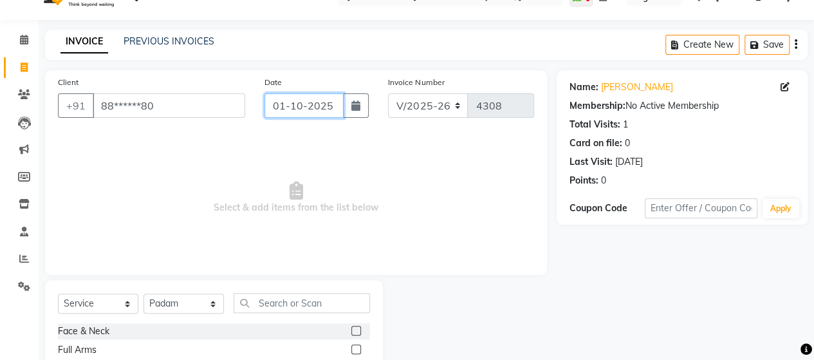
click at [296, 106] on input "01-10-2025" at bounding box center [305, 105] width 80 height 24
select select "10"
select select "2025"
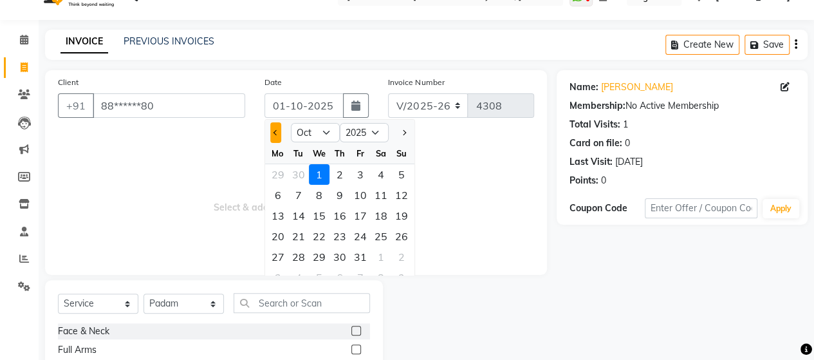
click at [274, 132] on span "Previous month" at bounding box center [276, 132] width 5 height 5
select select "9"
click at [299, 258] on div "30" at bounding box center [298, 257] width 21 height 21
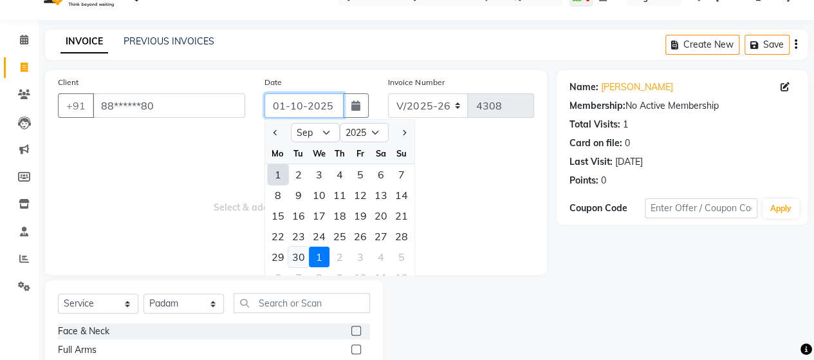
type input "30-09-2025"
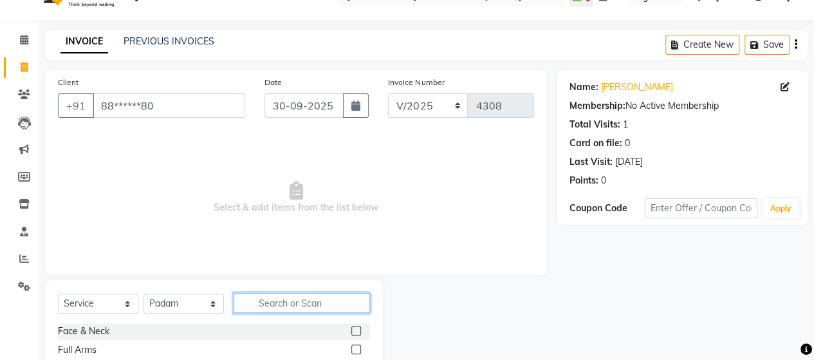
click at [306, 308] on input "text" at bounding box center [302, 303] width 136 height 20
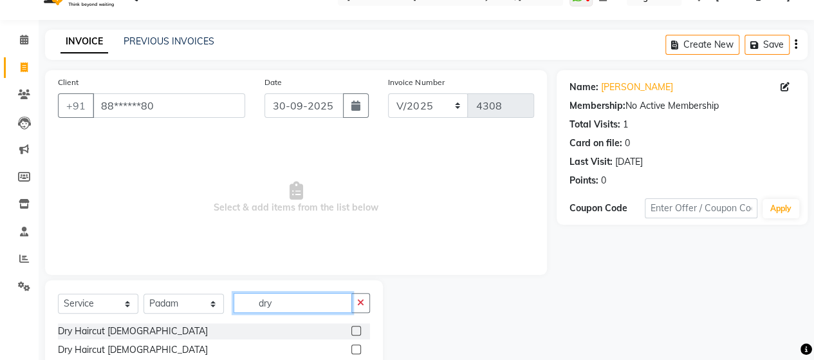
type input "dry"
click at [357, 331] on label at bounding box center [357, 331] width 10 height 10
click at [357, 331] on input "checkbox" at bounding box center [356, 331] width 8 height 8
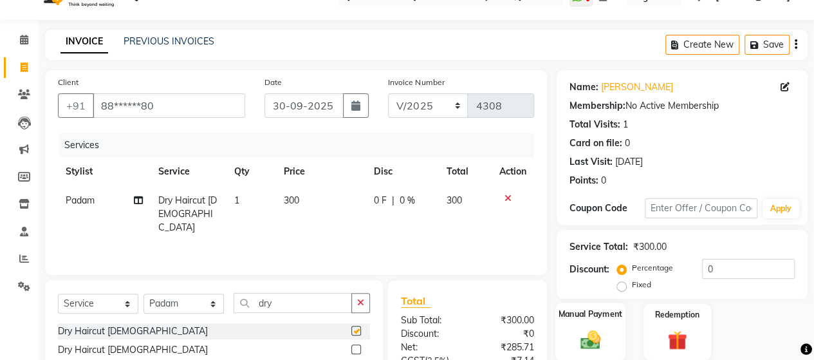
checkbox input "false"
click at [587, 339] on img at bounding box center [590, 339] width 33 height 23
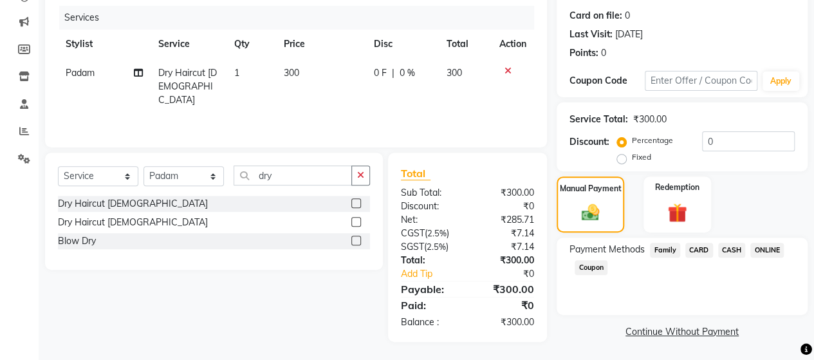
click at [773, 253] on span "ONLINE" at bounding box center [767, 250] width 33 height 15
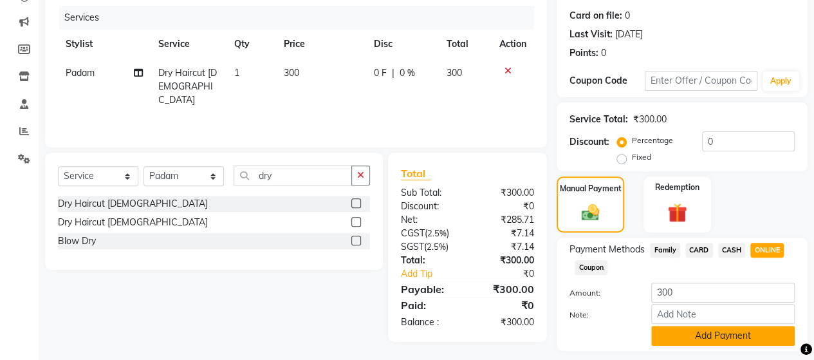
click at [726, 334] on button "Add Payment" at bounding box center [724, 336] width 144 height 20
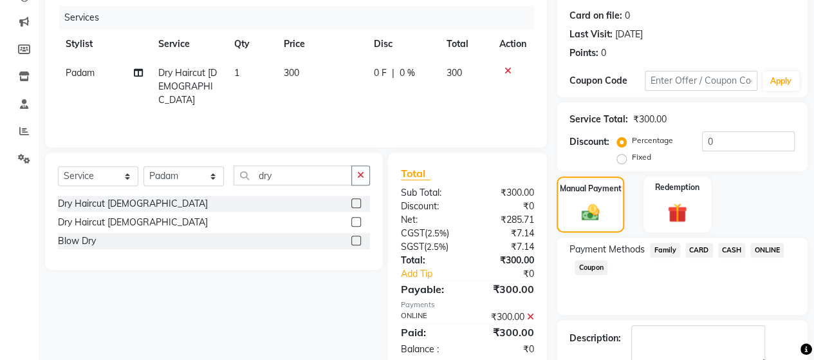
scroll to position [225, 0]
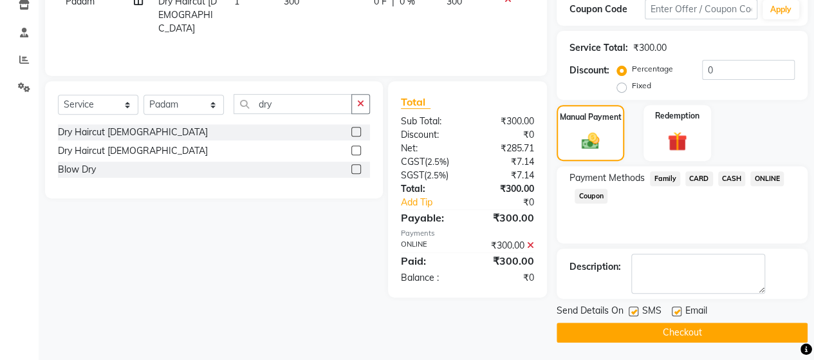
click at [692, 332] on button "Checkout" at bounding box center [682, 333] width 251 height 20
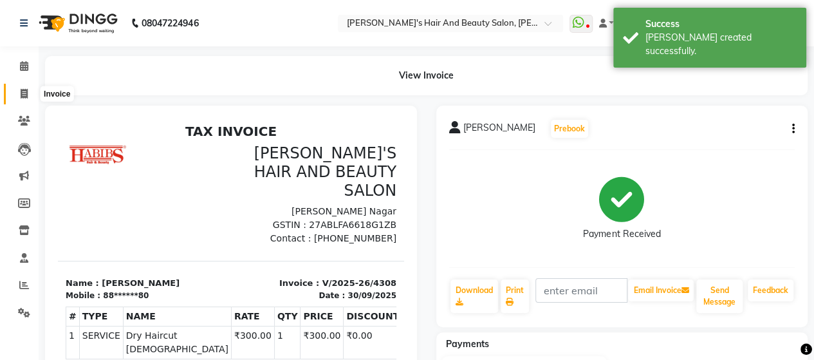
click at [26, 93] on icon at bounding box center [24, 94] width 7 height 10
select select "service"
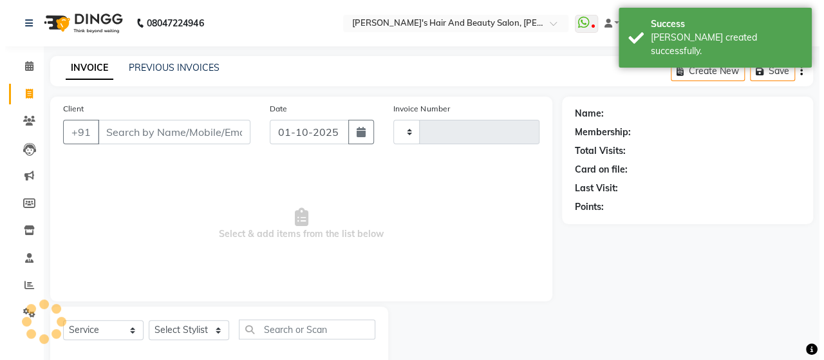
scroll to position [26, 0]
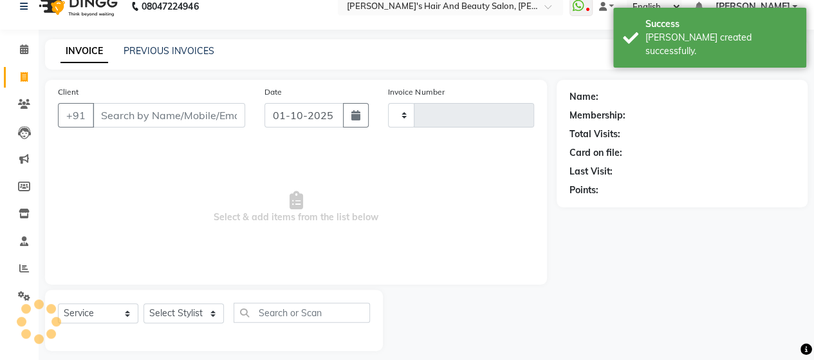
type input "4309"
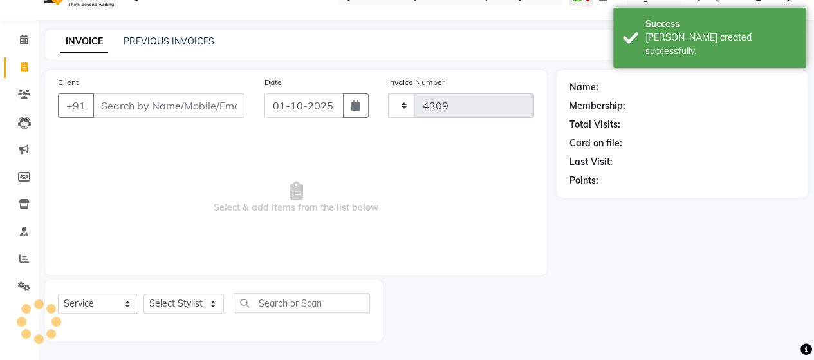
select select "6429"
click at [159, 104] on input "Client" at bounding box center [169, 105] width 153 height 24
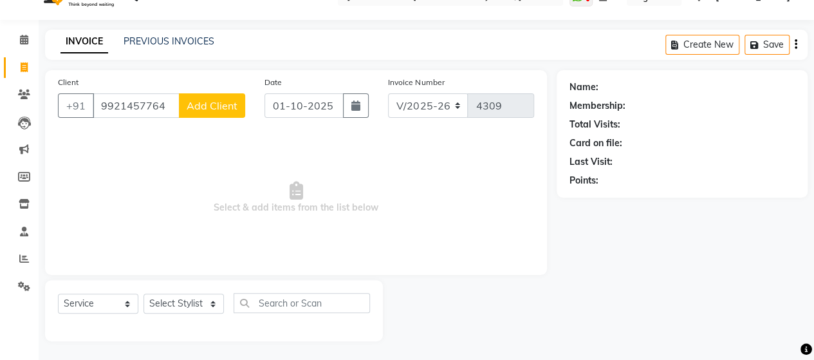
type input "9921457764"
click at [223, 105] on span "Add Client" at bounding box center [212, 105] width 51 height 13
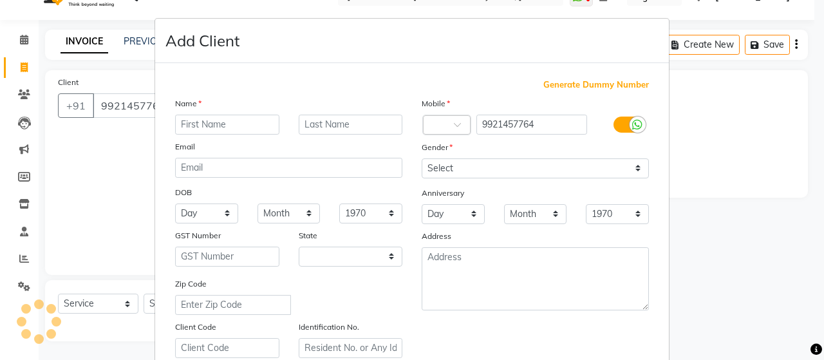
select select "22"
click at [219, 122] on input "text" at bounding box center [227, 125] width 104 height 20
type input "[PERSON_NAME]"
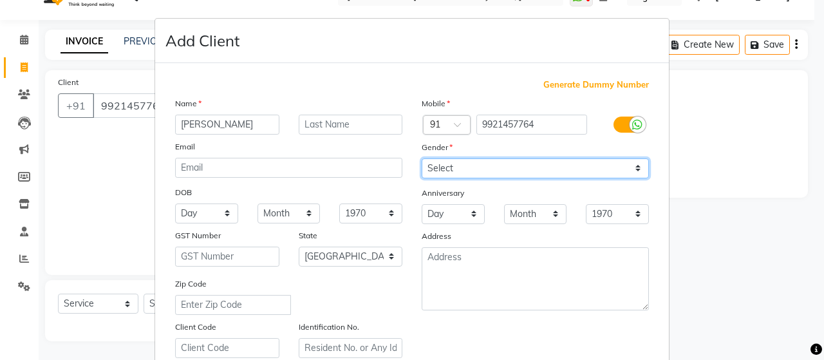
click at [474, 164] on select "Select [DEMOGRAPHIC_DATA] [DEMOGRAPHIC_DATA] Other Prefer Not To Say" at bounding box center [535, 168] width 227 height 20
select select "[DEMOGRAPHIC_DATA]"
click at [422, 158] on select "Select [DEMOGRAPHIC_DATA] [DEMOGRAPHIC_DATA] Other Prefer Not To Say" at bounding box center [535, 168] width 227 height 20
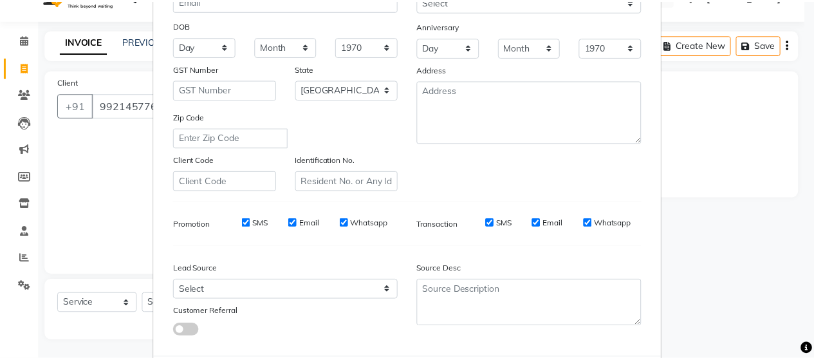
scroll to position [232, 0]
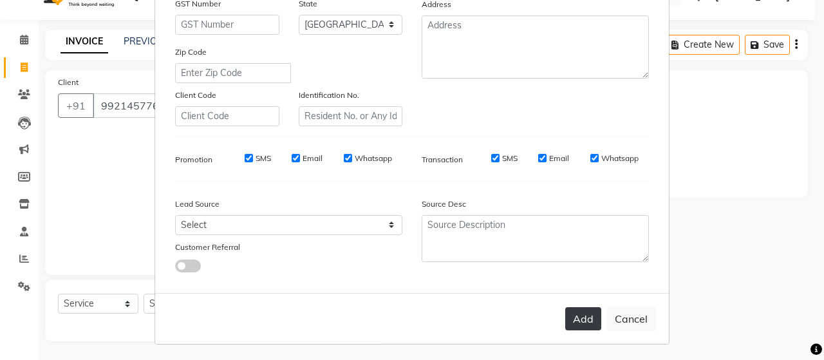
click at [574, 312] on button "Add" at bounding box center [583, 318] width 36 height 23
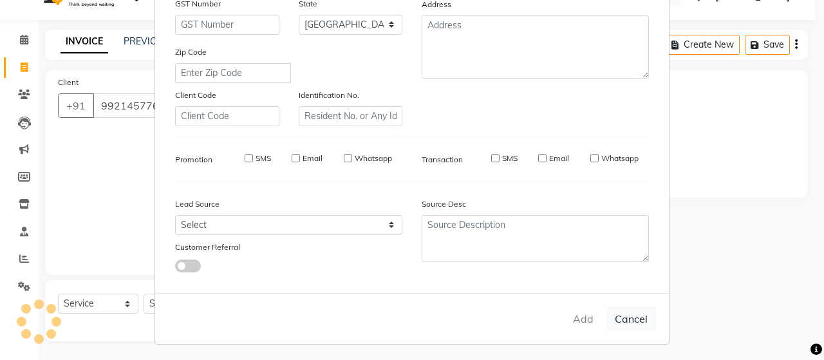
type input "99******64"
select select
select select "null"
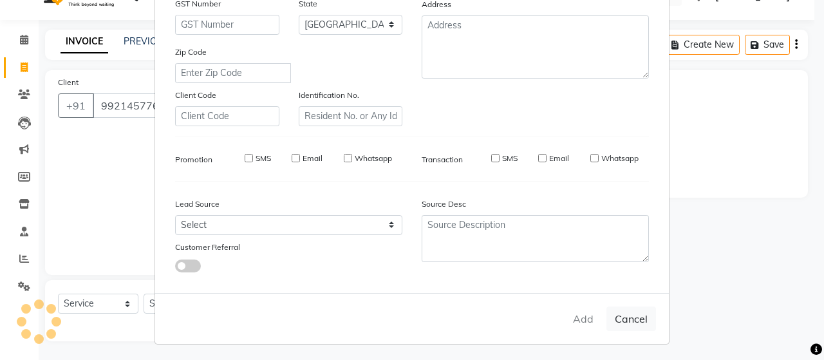
select select
checkbox input "false"
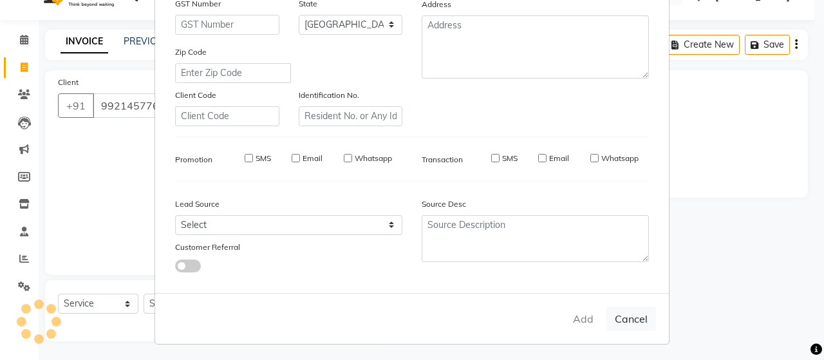
checkbox input "false"
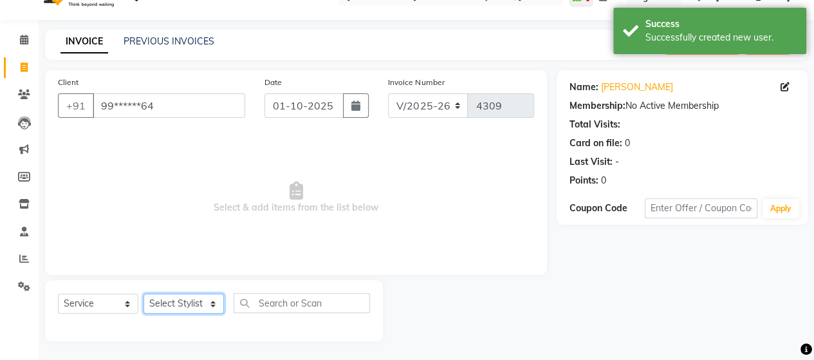
click at [192, 299] on select "Select Stylist Admin Datta Durga [PERSON_NAME] [PERSON_NAME] [PERSON_NAME] Rohit" at bounding box center [184, 304] width 80 height 20
select select "58673"
click at [144, 294] on select "Select Stylist Admin Datta Durga [PERSON_NAME] [PERSON_NAME] [PERSON_NAME] Rohit" at bounding box center [184, 304] width 80 height 20
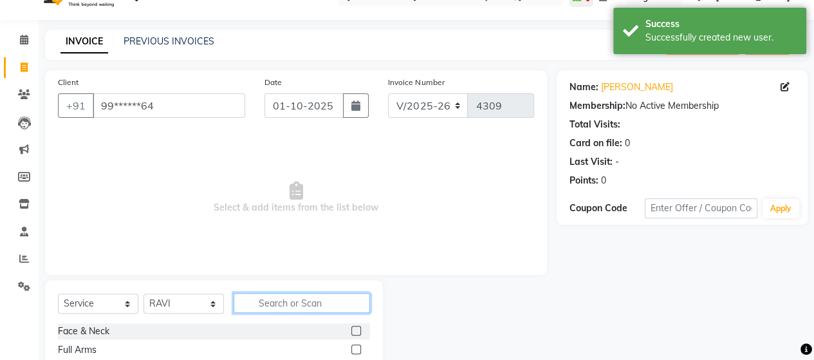
click at [287, 305] on input "text" at bounding box center [302, 303] width 136 height 20
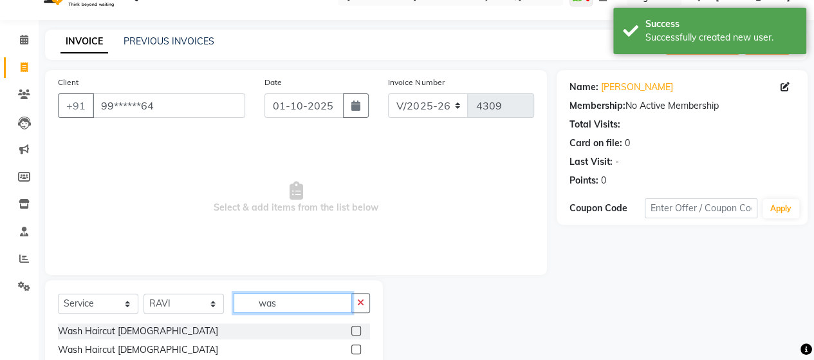
type input "was"
click at [359, 329] on label at bounding box center [357, 331] width 10 height 10
click at [359, 329] on input "checkbox" at bounding box center [356, 331] width 8 height 8
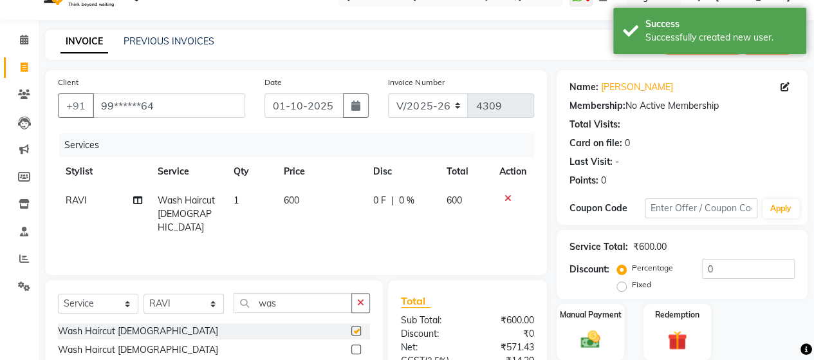
checkbox input "false"
click at [315, 110] on input "01-10-2025" at bounding box center [305, 105] width 80 height 24
select select "10"
select select "2025"
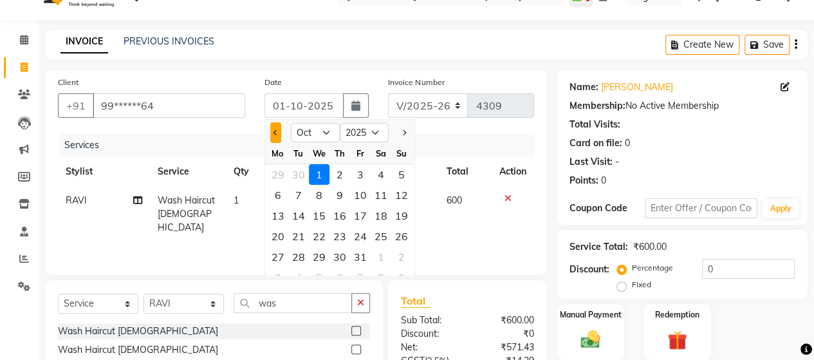
click at [272, 136] on button "Previous month" at bounding box center [275, 132] width 11 height 21
select select "9"
click at [303, 254] on div "30" at bounding box center [298, 257] width 21 height 21
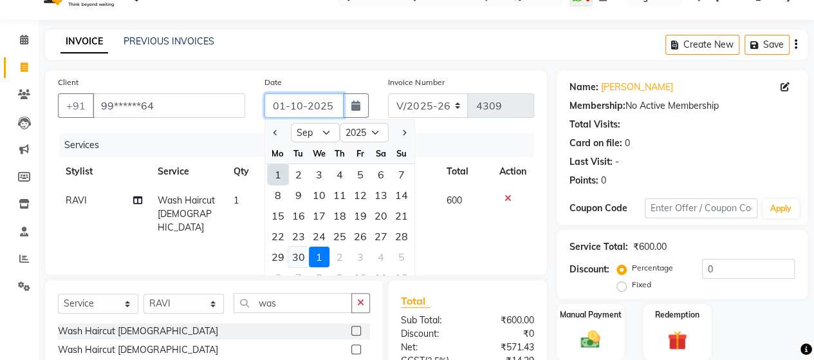
type input "30-09-2025"
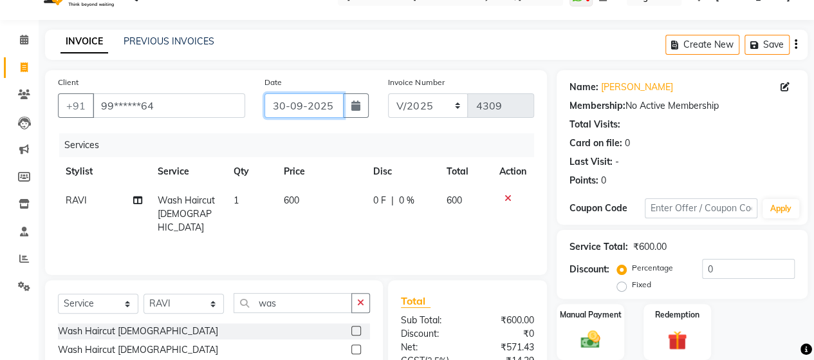
scroll to position [154, 0]
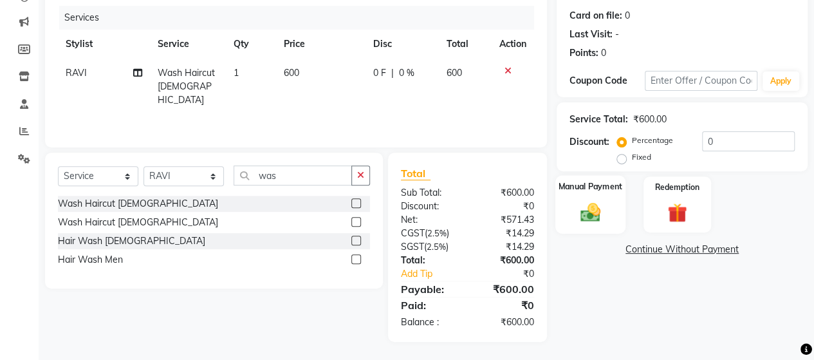
click at [583, 213] on img at bounding box center [590, 211] width 33 height 23
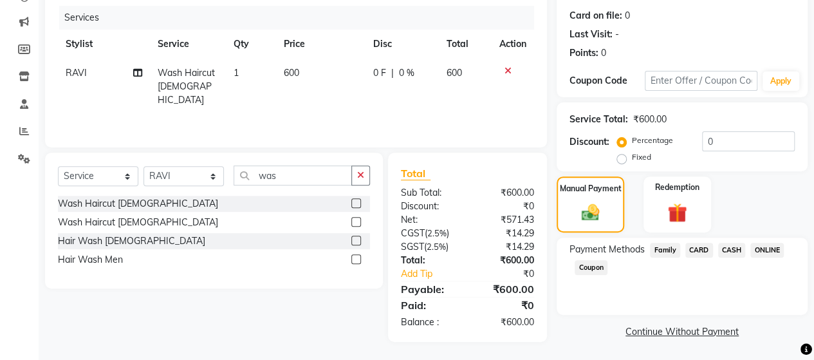
click at [773, 252] on span "ONLINE" at bounding box center [767, 250] width 33 height 15
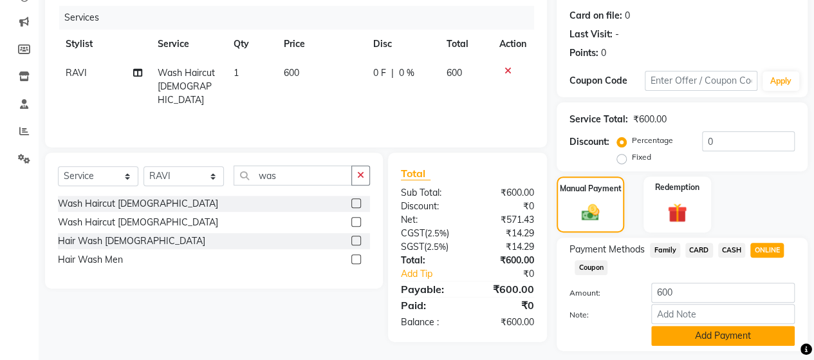
click at [735, 334] on button "Add Payment" at bounding box center [724, 336] width 144 height 20
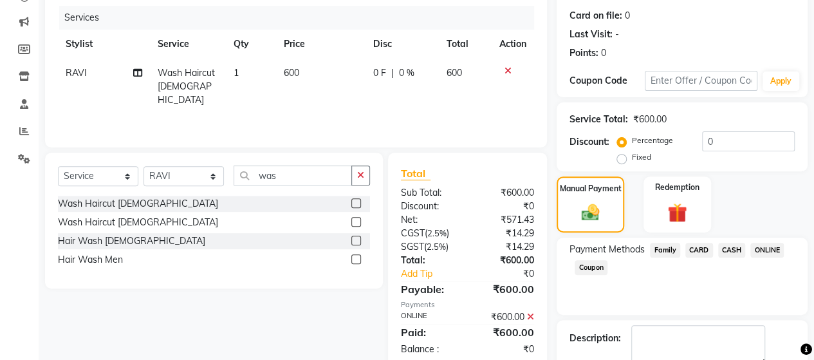
scroll to position [225, 0]
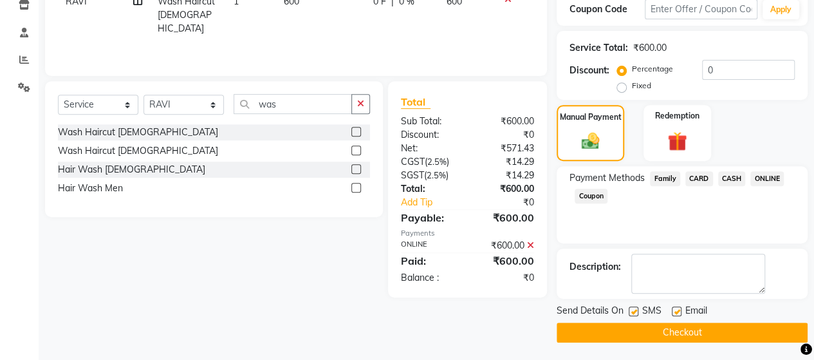
click at [708, 323] on button "Checkout" at bounding box center [682, 333] width 251 height 20
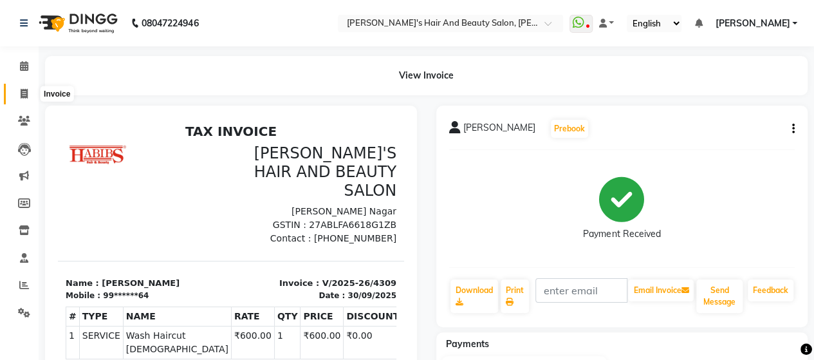
click at [24, 91] on icon at bounding box center [24, 94] width 7 height 10
select select "6429"
select select "service"
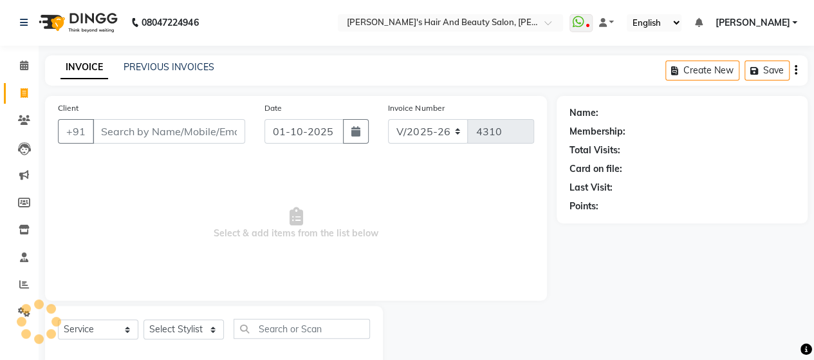
scroll to position [26, 0]
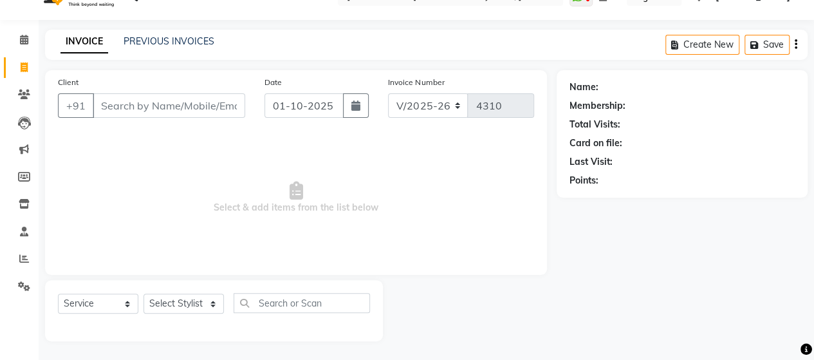
click at [172, 109] on input "Client" at bounding box center [169, 105] width 153 height 24
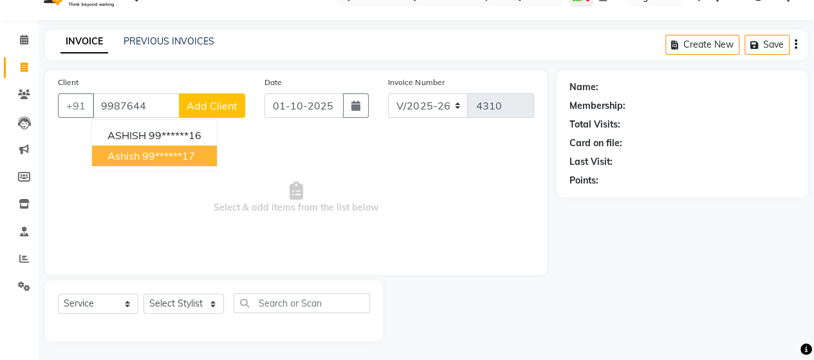
click at [202, 159] on button "Ashish 99******17" at bounding box center [154, 155] width 125 height 21
type input "99******17"
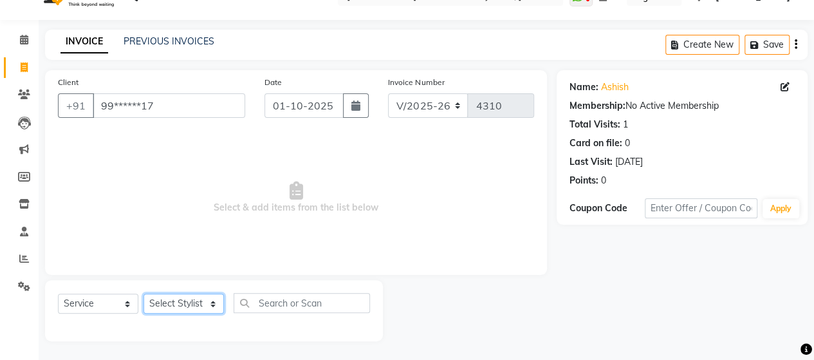
click at [196, 307] on select "Select Stylist Admin Datta Durga [PERSON_NAME] [PERSON_NAME] [PERSON_NAME] Rohit" at bounding box center [184, 304] width 80 height 20
select select "48826"
click at [144, 294] on select "Select Stylist Admin Datta Durga [PERSON_NAME] [PERSON_NAME] [PERSON_NAME] Rohit" at bounding box center [184, 304] width 80 height 20
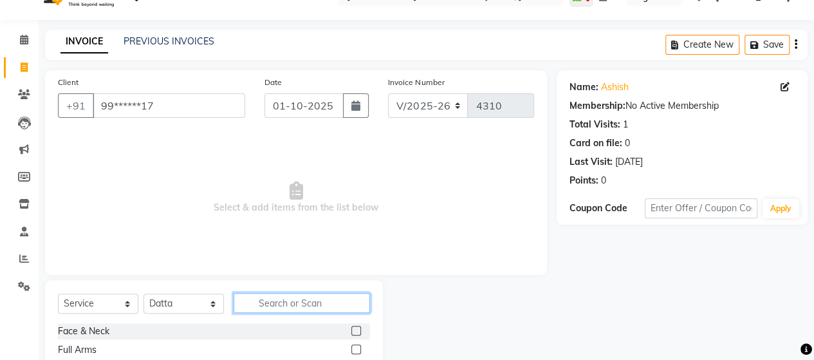
click at [292, 302] on input "text" at bounding box center [302, 303] width 136 height 20
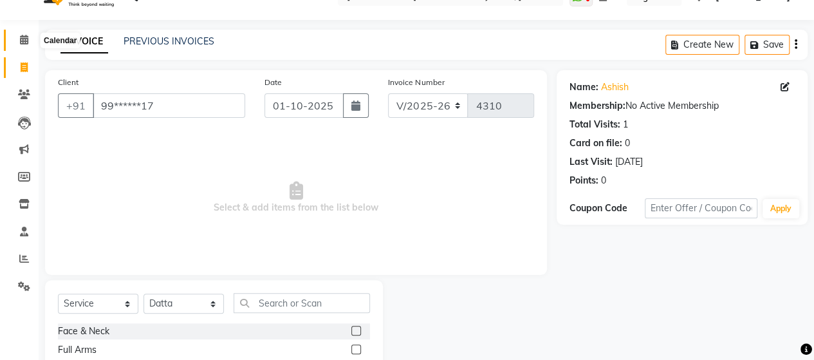
click at [24, 42] on icon at bounding box center [24, 40] width 8 height 10
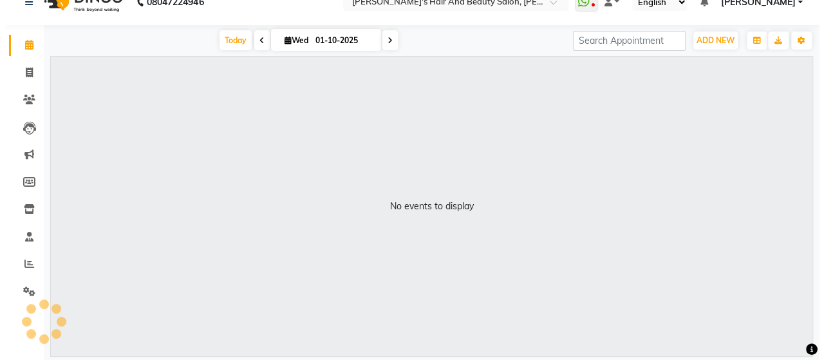
scroll to position [21, 0]
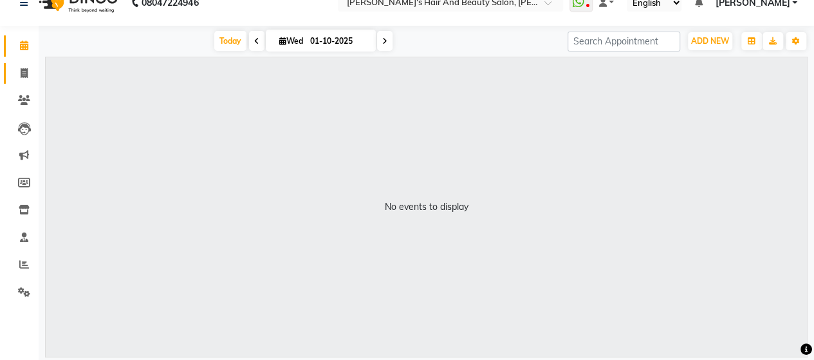
click at [24, 71] on icon at bounding box center [24, 73] width 7 height 10
select select "service"
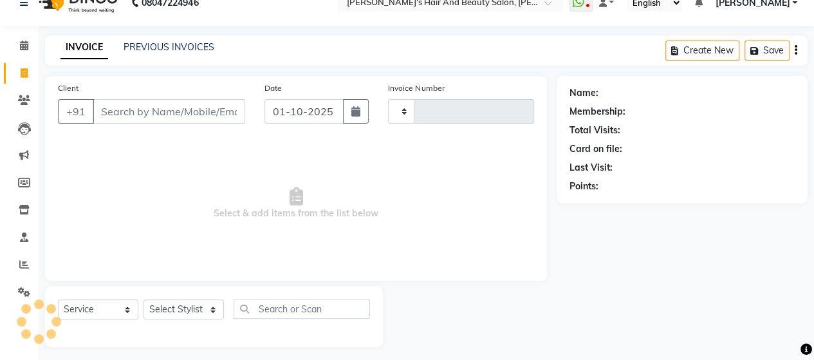
type input "4310"
select select "6429"
click at [114, 117] on input "Client" at bounding box center [169, 111] width 153 height 24
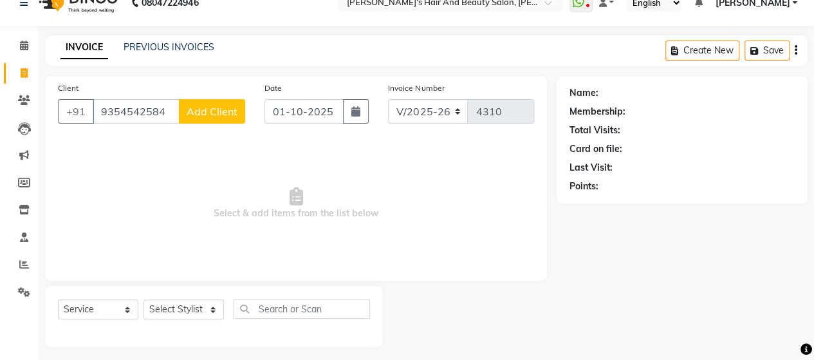
type input "9354542584"
click at [221, 117] on button "Add Client" at bounding box center [212, 111] width 66 height 24
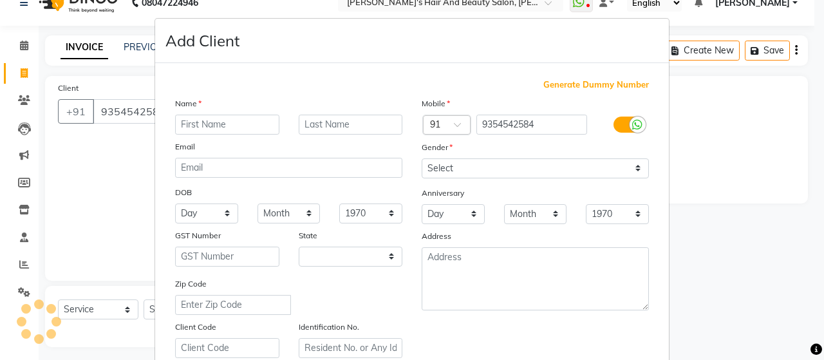
select select "22"
click at [202, 120] on input "text" at bounding box center [227, 125] width 104 height 20
type input "[PERSON_NAME]"
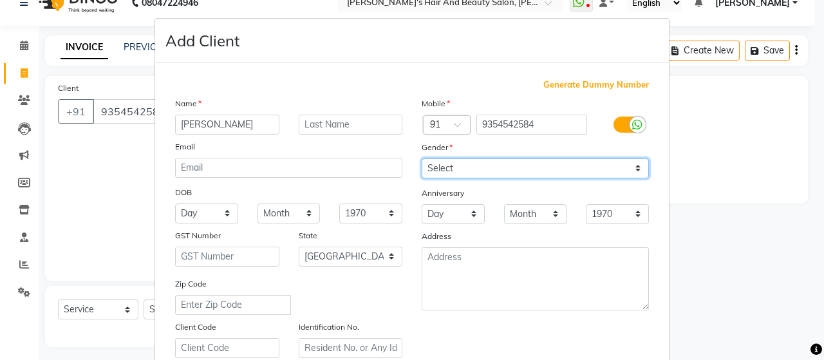
click at [434, 171] on select "Select [DEMOGRAPHIC_DATA] [DEMOGRAPHIC_DATA] Other Prefer Not To Say" at bounding box center [535, 168] width 227 height 20
select select "[DEMOGRAPHIC_DATA]"
click at [422, 158] on select "Select [DEMOGRAPHIC_DATA] [DEMOGRAPHIC_DATA] Other Prefer Not To Say" at bounding box center [535, 168] width 227 height 20
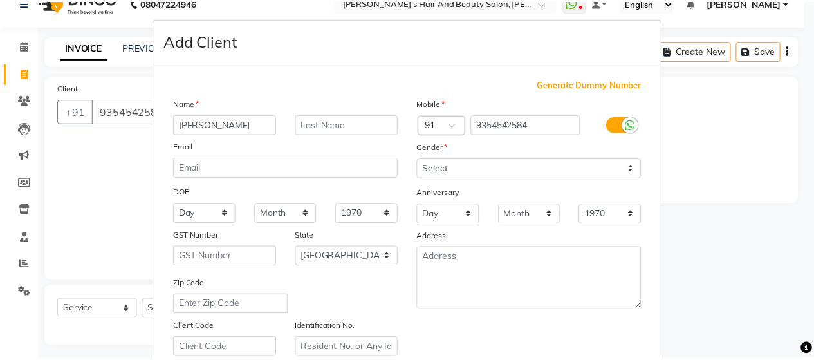
scroll to position [232, 0]
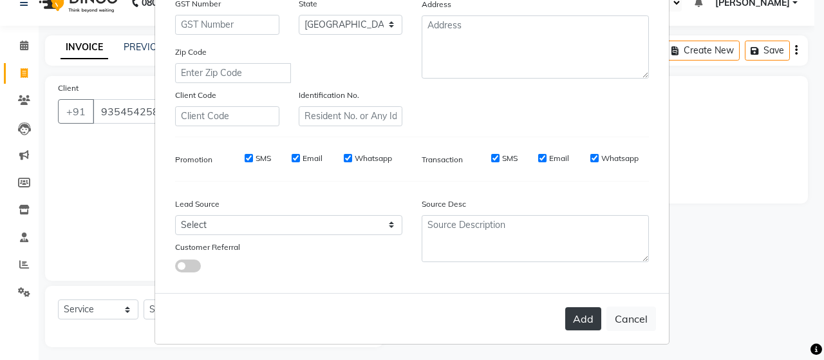
click at [583, 312] on button "Add" at bounding box center [583, 318] width 36 height 23
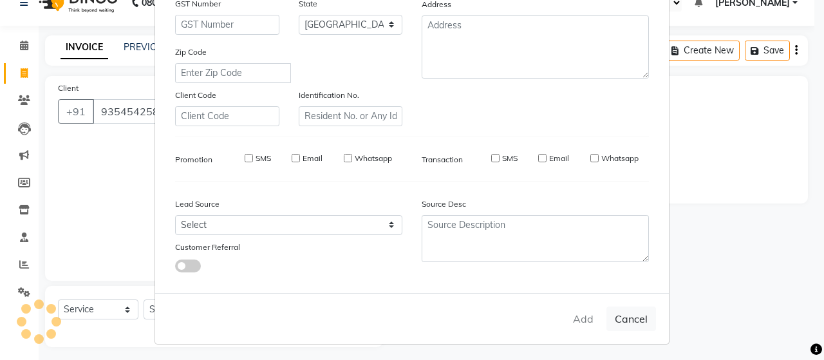
type input "93******84"
select select
select select "null"
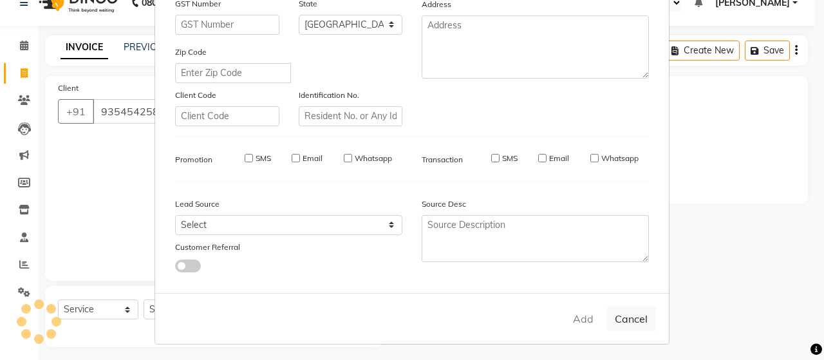
select select
checkbox input "false"
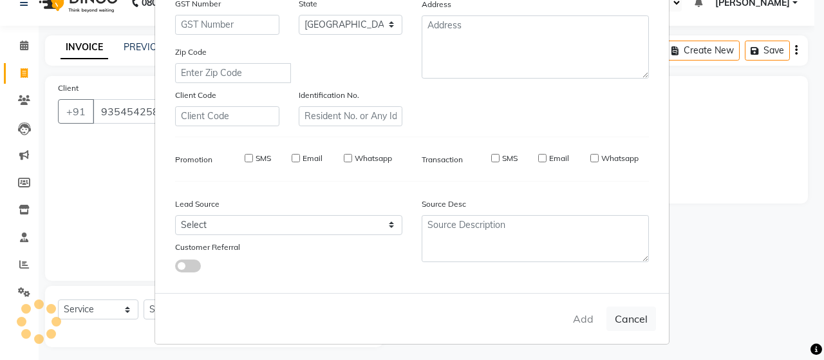
checkbox input "false"
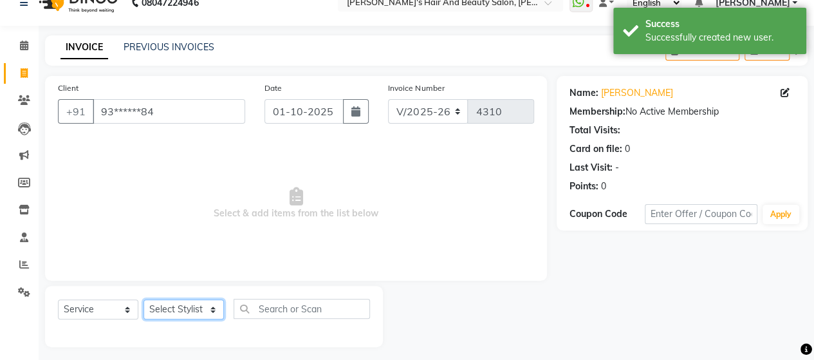
click at [182, 309] on select "Select Stylist Admin Datta Durga [PERSON_NAME] [PERSON_NAME] [PERSON_NAME] Rohit" at bounding box center [184, 309] width 80 height 20
select select "62464"
click at [144, 299] on select "Select Stylist Admin Datta Durga [PERSON_NAME] [PERSON_NAME] [PERSON_NAME] Rohit" at bounding box center [184, 309] width 80 height 20
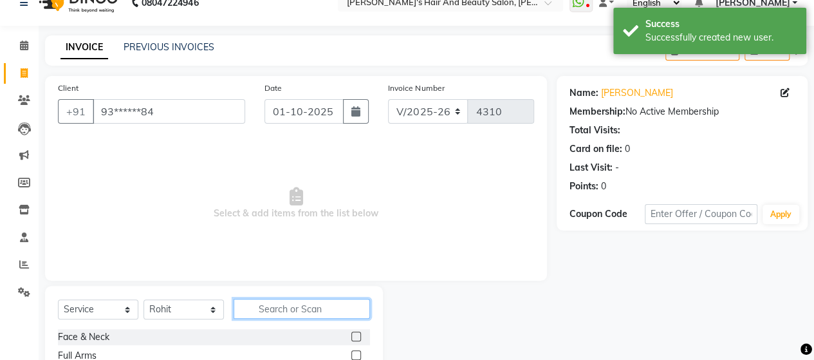
click at [274, 305] on input "text" at bounding box center [302, 309] width 136 height 20
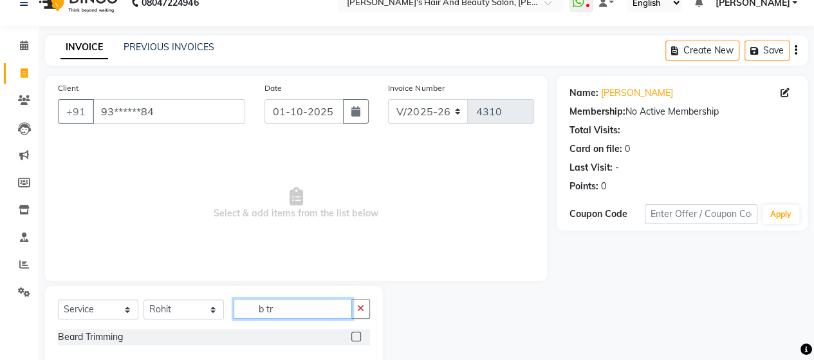
type input "b tr"
click at [353, 333] on label at bounding box center [357, 337] width 10 height 10
click at [353, 333] on input "checkbox" at bounding box center [356, 337] width 8 height 8
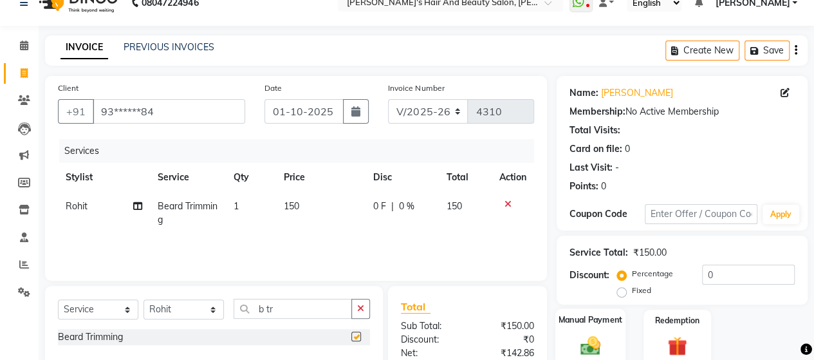
checkbox input "false"
click at [598, 333] on img at bounding box center [590, 344] width 33 height 23
click at [297, 110] on input "01-10-2025" at bounding box center [305, 111] width 80 height 24
select select "10"
select select "2025"
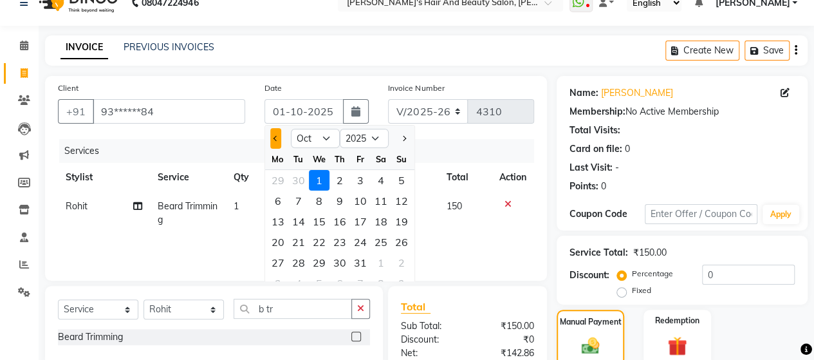
click at [273, 138] on button "Previous month" at bounding box center [275, 138] width 11 height 21
select select "9"
click at [299, 267] on div "30" at bounding box center [298, 262] width 21 height 21
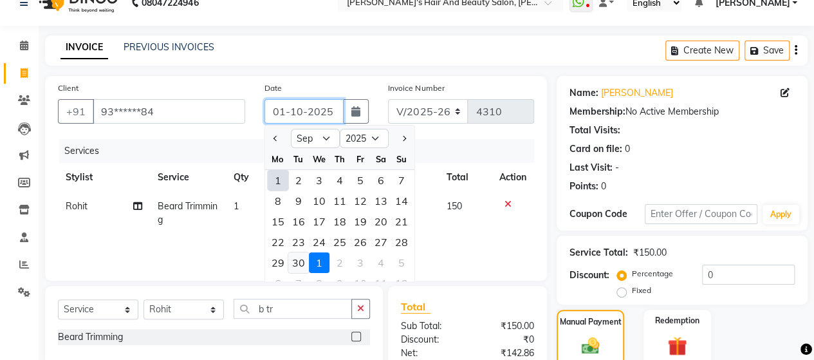
type input "30-09-2025"
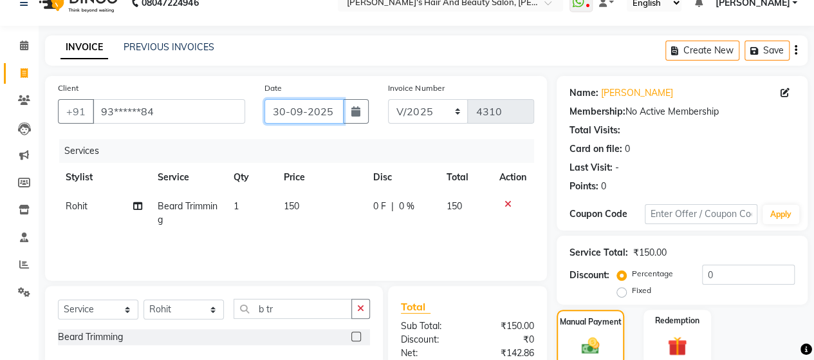
scroll to position [154, 0]
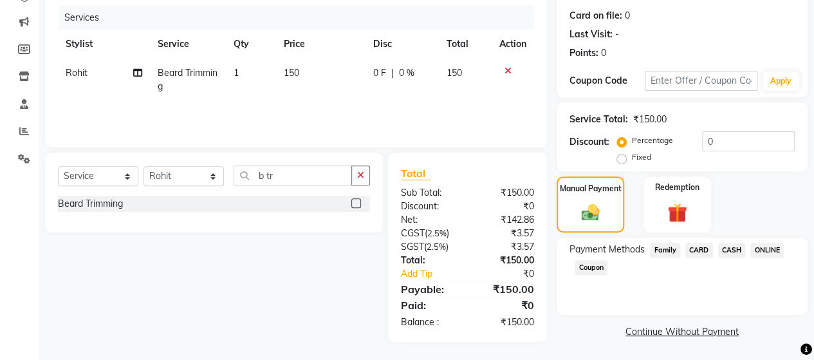
click at [758, 249] on span "ONLINE" at bounding box center [767, 250] width 33 height 15
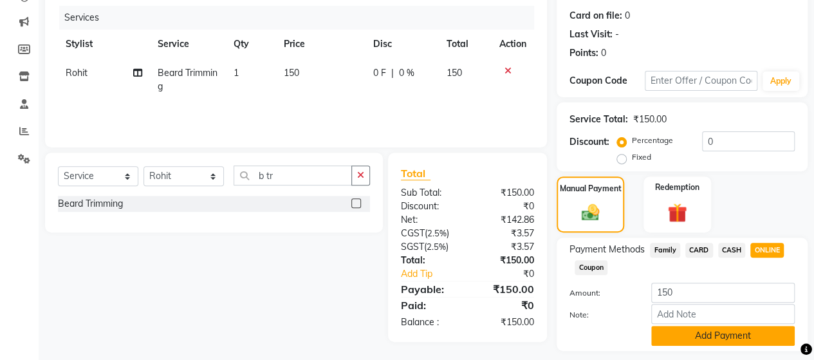
click at [717, 334] on button "Add Payment" at bounding box center [724, 336] width 144 height 20
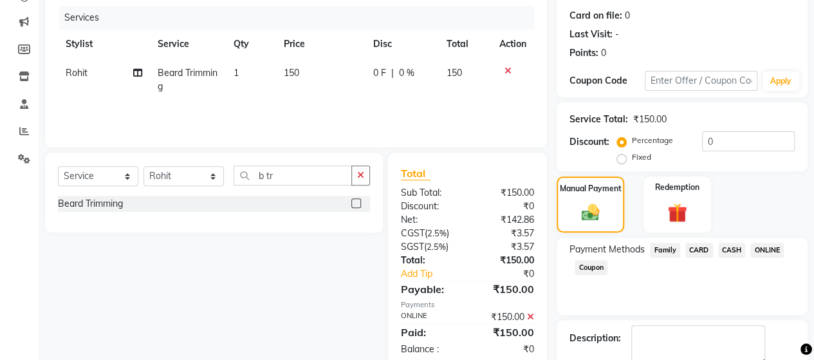
scroll to position [225, 0]
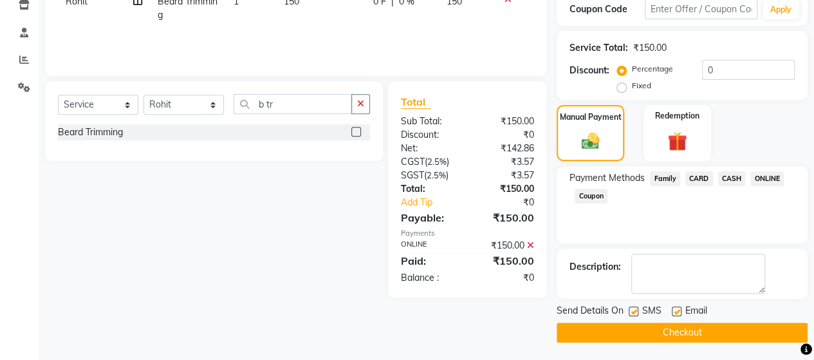
click at [673, 337] on button "Checkout" at bounding box center [682, 333] width 251 height 20
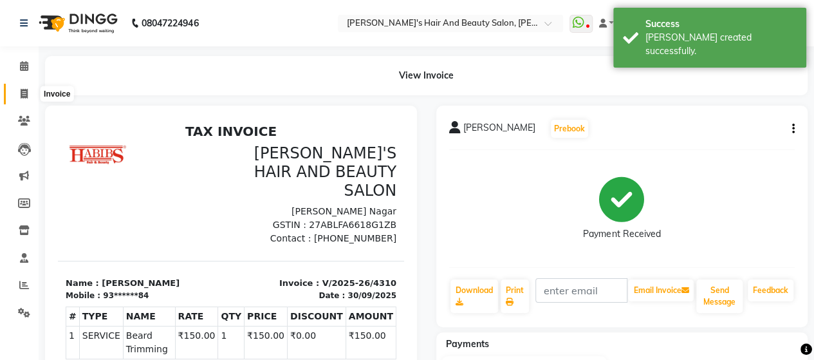
click at [24, 93] on icon at bounding box center [24, 94] width 7 height 10
select select "service"
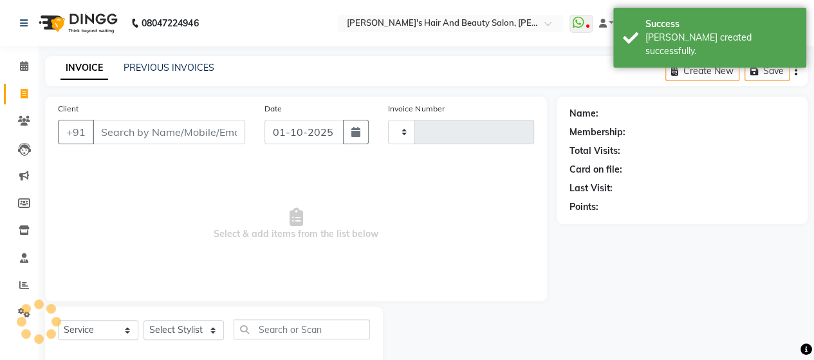
type input "4311"
select select "6429"
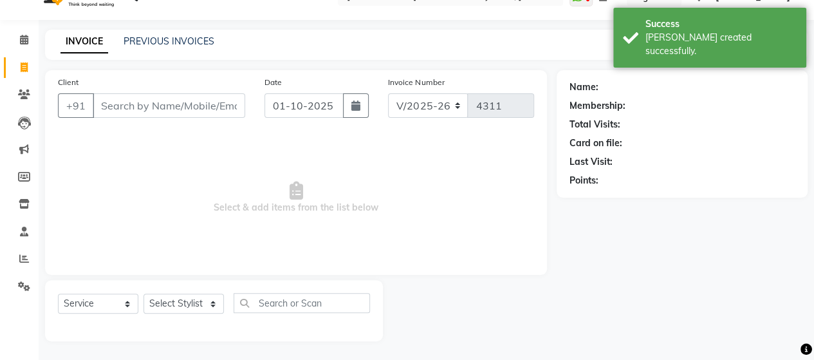
click at [175, 113] on input "Client" at bounding box center [169, 105] width 153 height 24
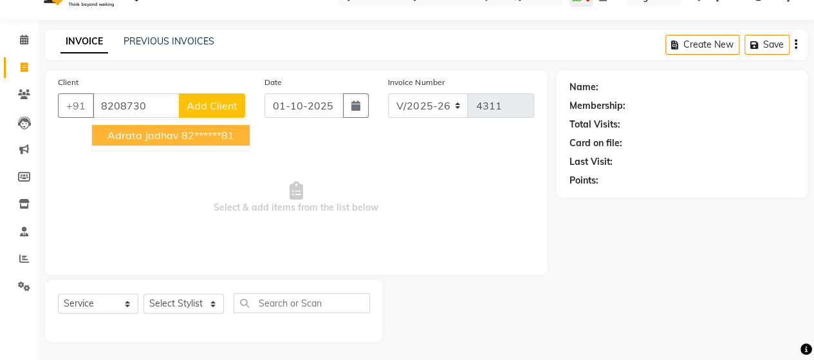
click at [197, 139] on ngb-highlight "82******81" at bounding box center [208, 135] width 53 height 13
type input "82******81"
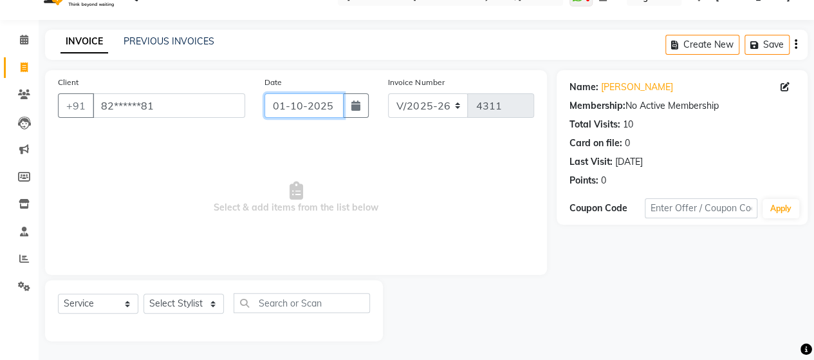
click at [294, 103] on input "01-10-2025" at bounding box center [305, 105] width 80 height 24
select select "10"
select select "2025"
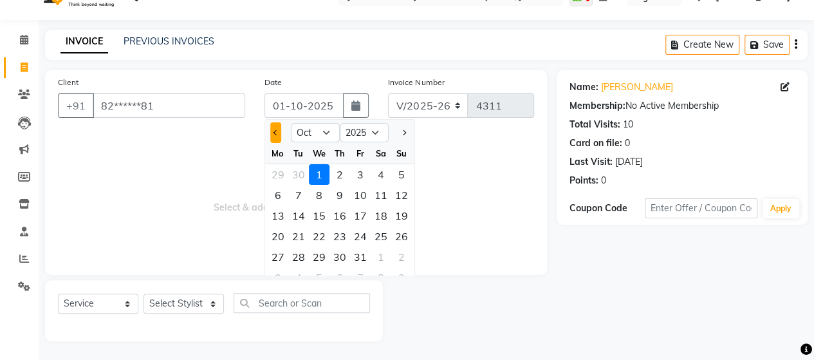
click at [272, 132] on button "Previous month" at bounding box center [275, 132] width 11 height 21
select select "9"
click at [298, 254] on div "30" at bounding box center [298, 257] width 21 height 21
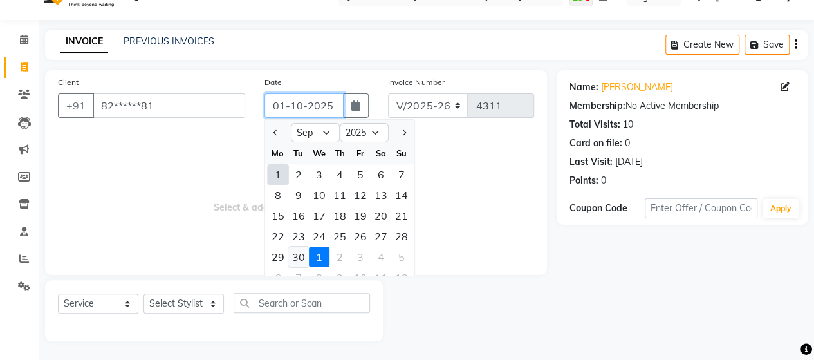
type input "30-09-2025"
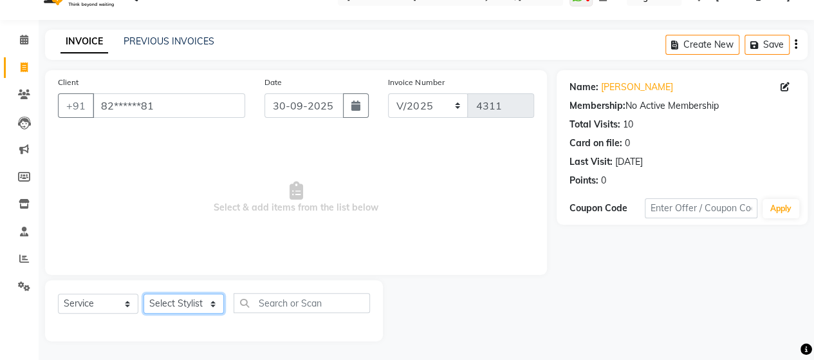
click at [176, 302] on select "Select Stylist Admin Datta Durga [PERSON_NAME] [PERSON_NAME] [PERSON_NAME] Rohit" at bounding box center [184, 304] width 80 height 20
select select "48829"
click at [144, 294] on select "Select Stylist Admin Datta Durga [PERSON_NAME] [PERSON_NAME] [PERSON_NAME] Rohit" at bounding box center [184, 304] width 80 height 20
